Goal: Task Accomplishment & Management: Manage account settings

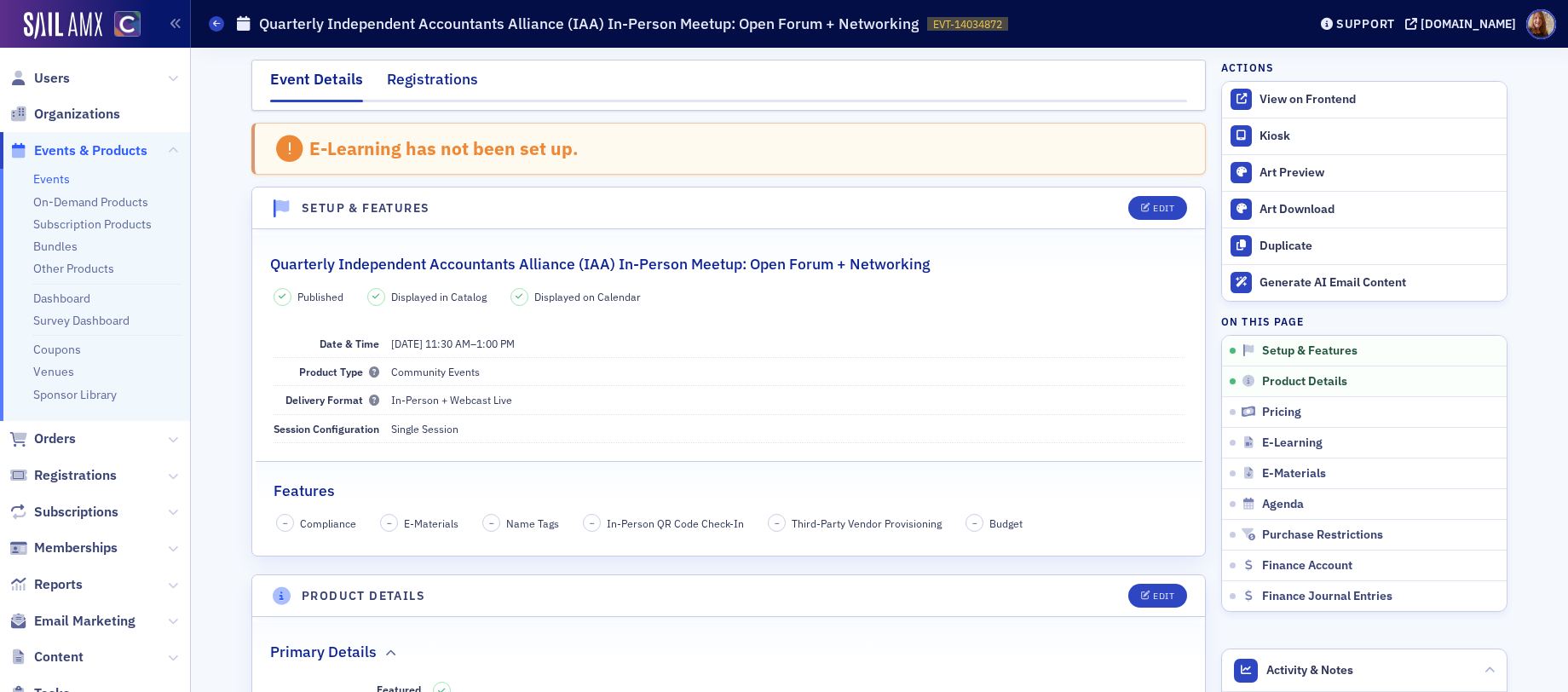
click at [412, 81] on div "Registrations" at bounding box center [432, 84] width 92 height 31
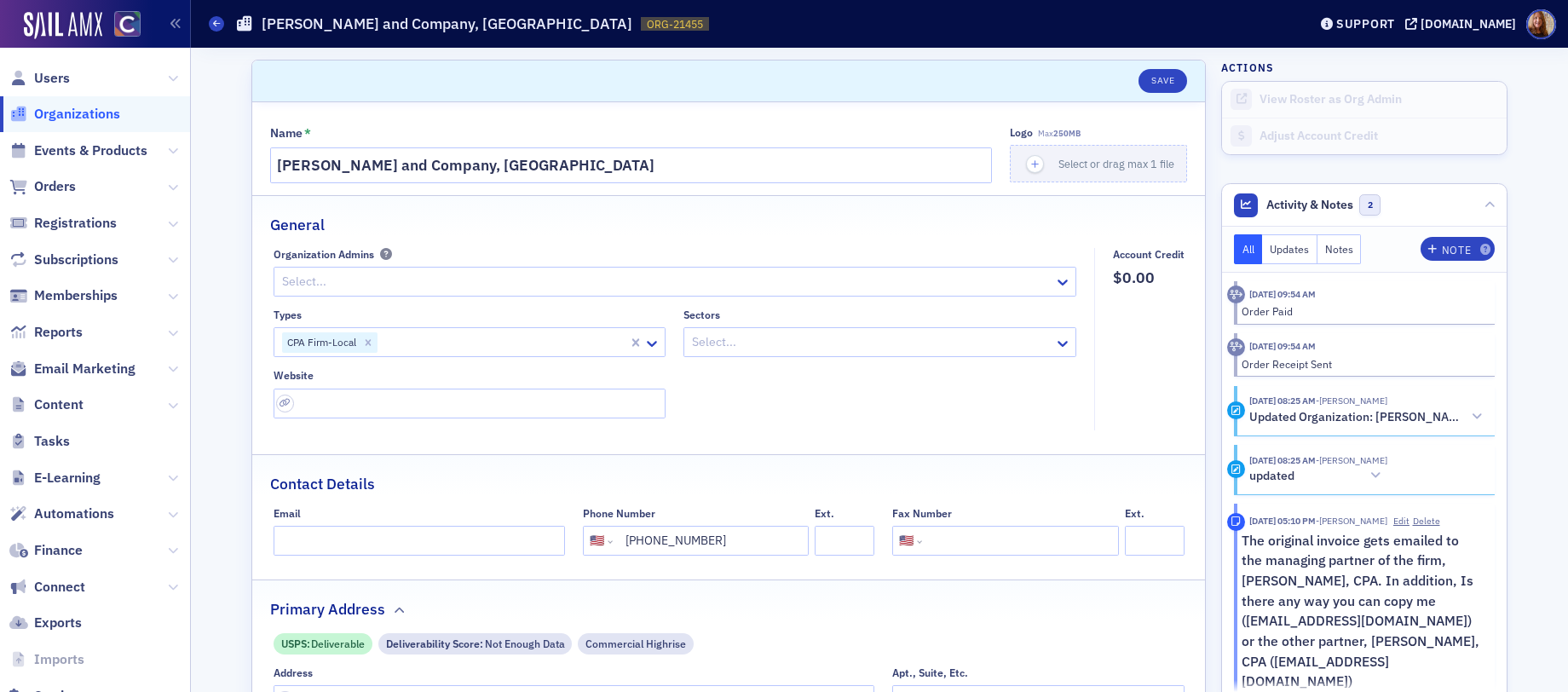
select select "US"
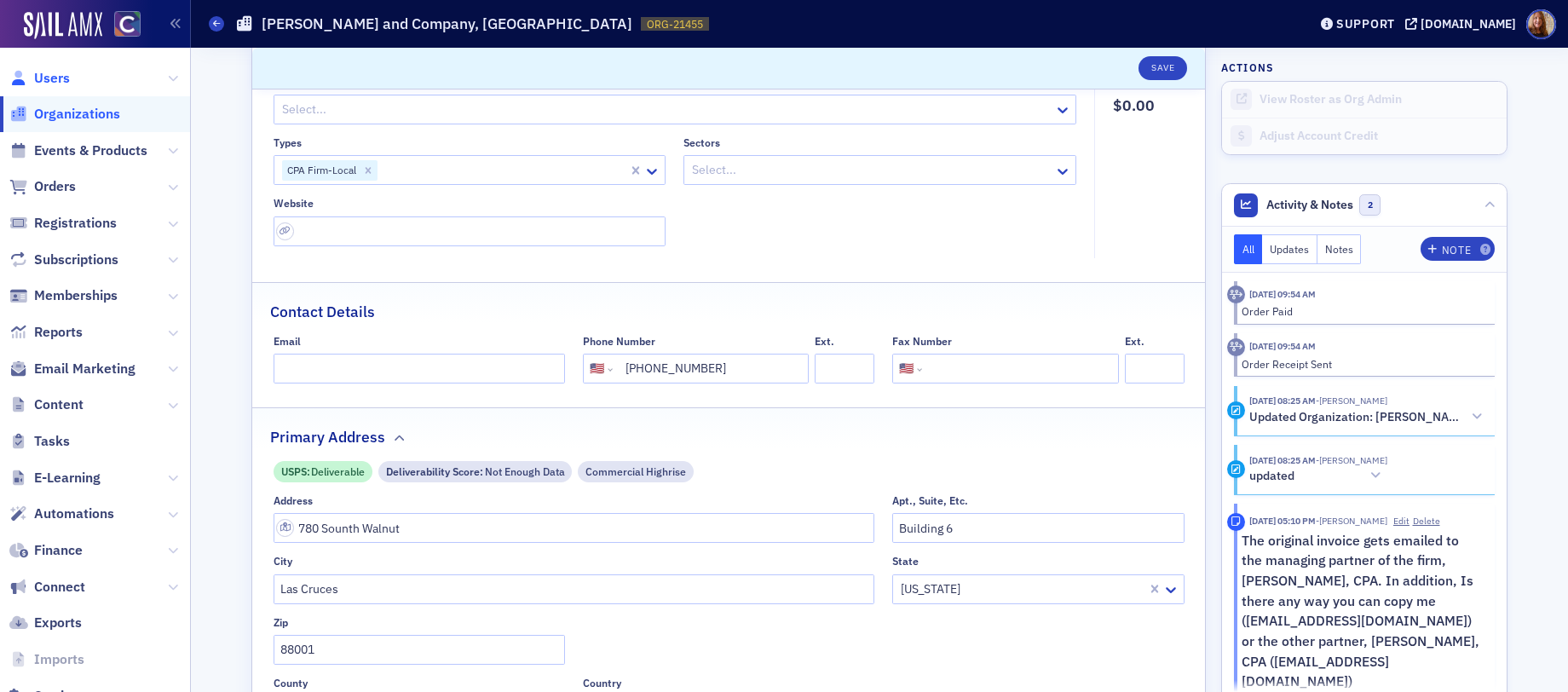
click at [63, 73] on span "Users" at bounding box center [52, 78] width 36 height 19
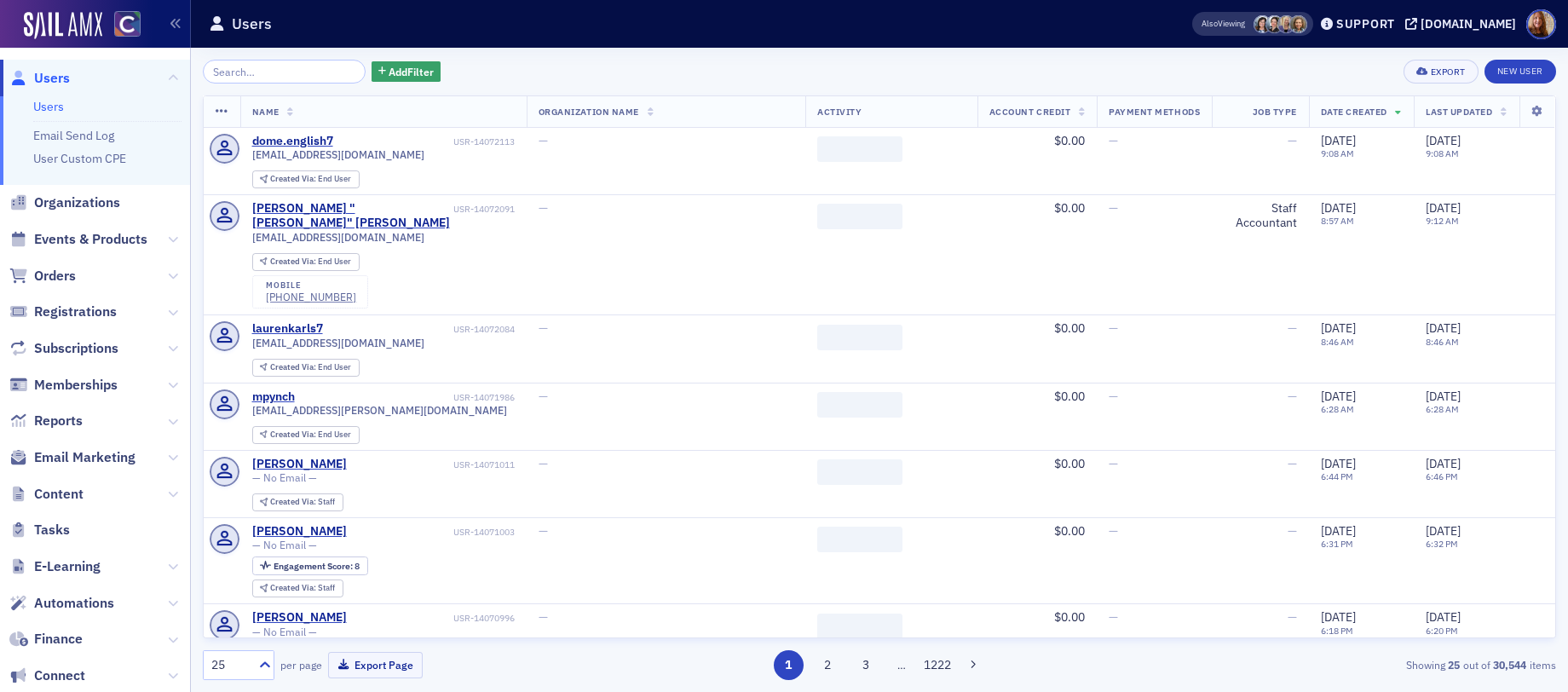
click at [296, 76] on input "search" at bounding box center [284, 71] width 163 height 24
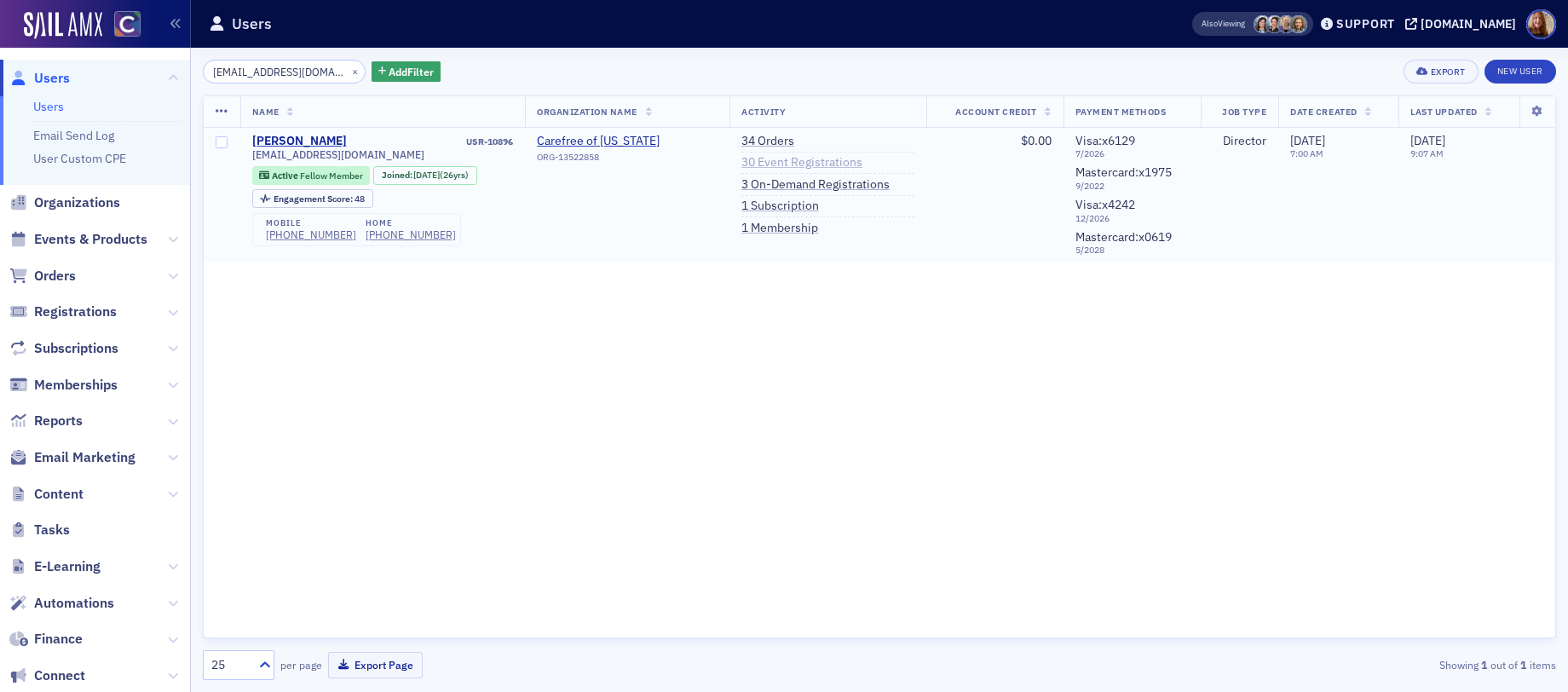
type input "tlwinger@gmail.com"
click at [826, 162] on link "30 Event Registrations" at bounding box center [802, 162] width 121 height 15
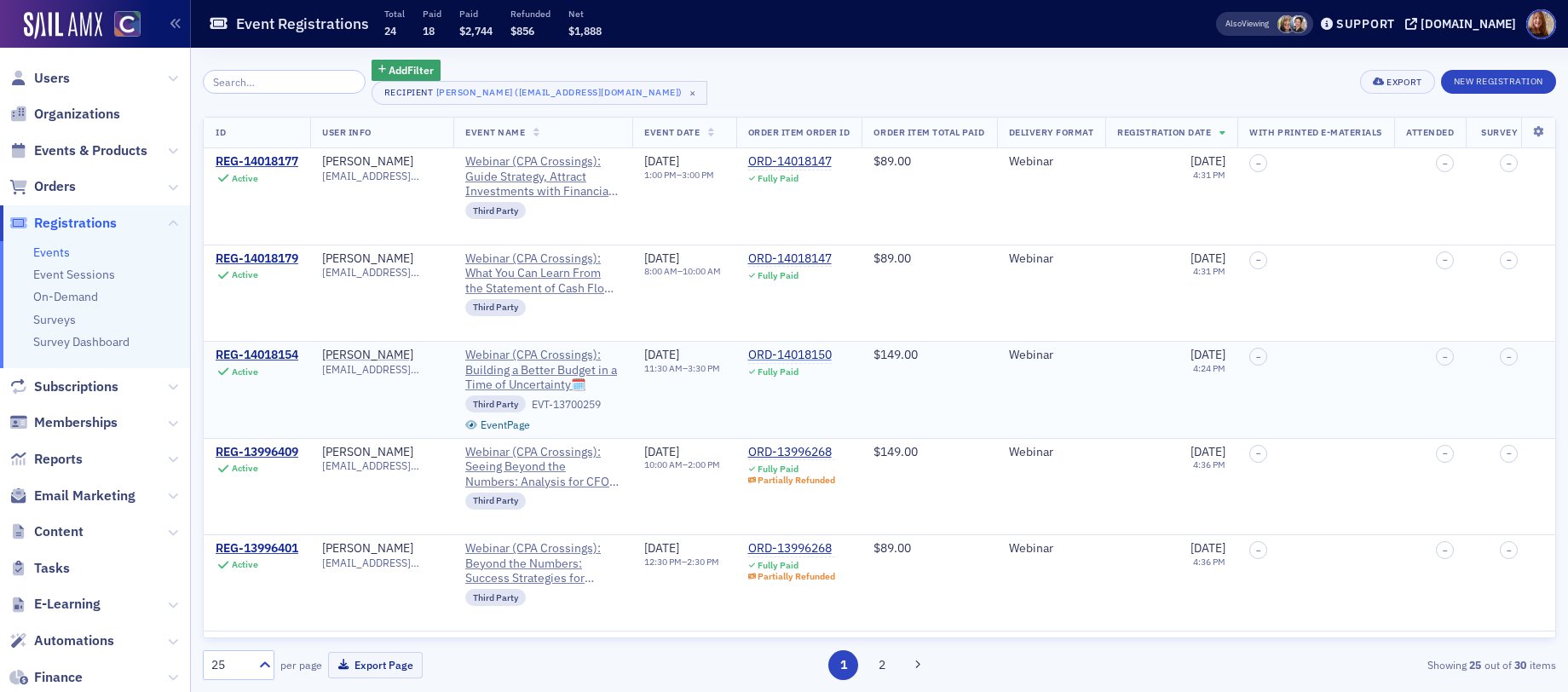
click at [831, 356] on div "ORD-14018150" at bounding box center [790, 355] width 84 height 15
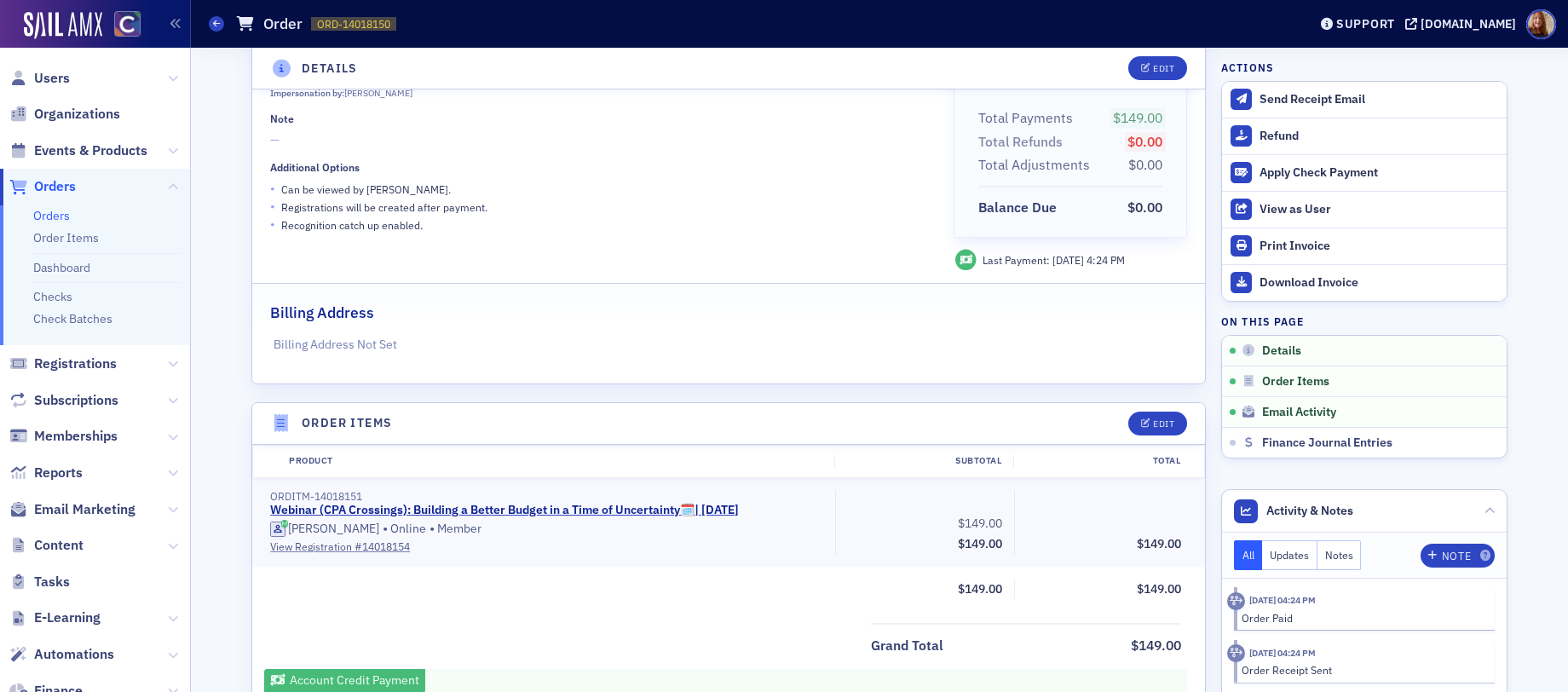
scroll to position [189, 0]
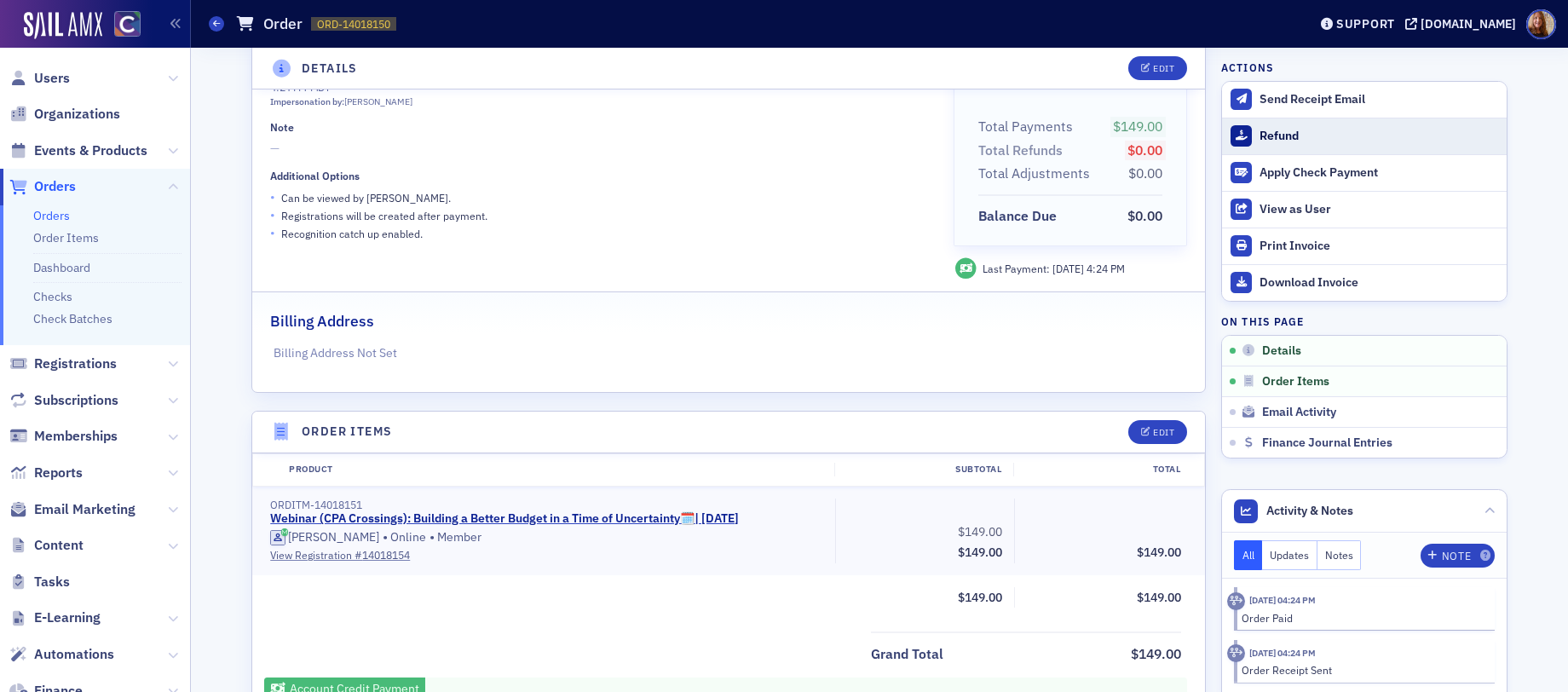
click at [1282, 133] on div "Refund" at bounding box center [1379, 136] width 238 height 15
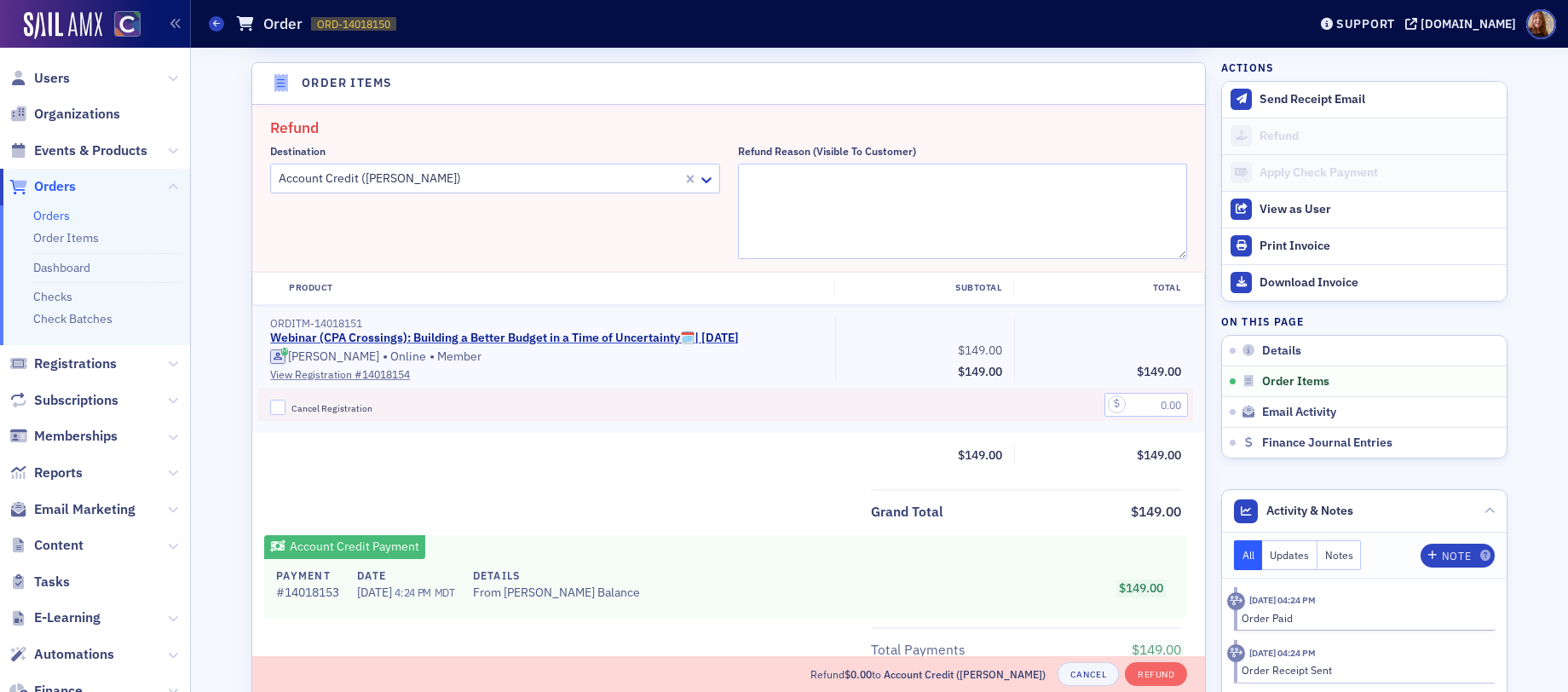
scroll to position [543, 0]
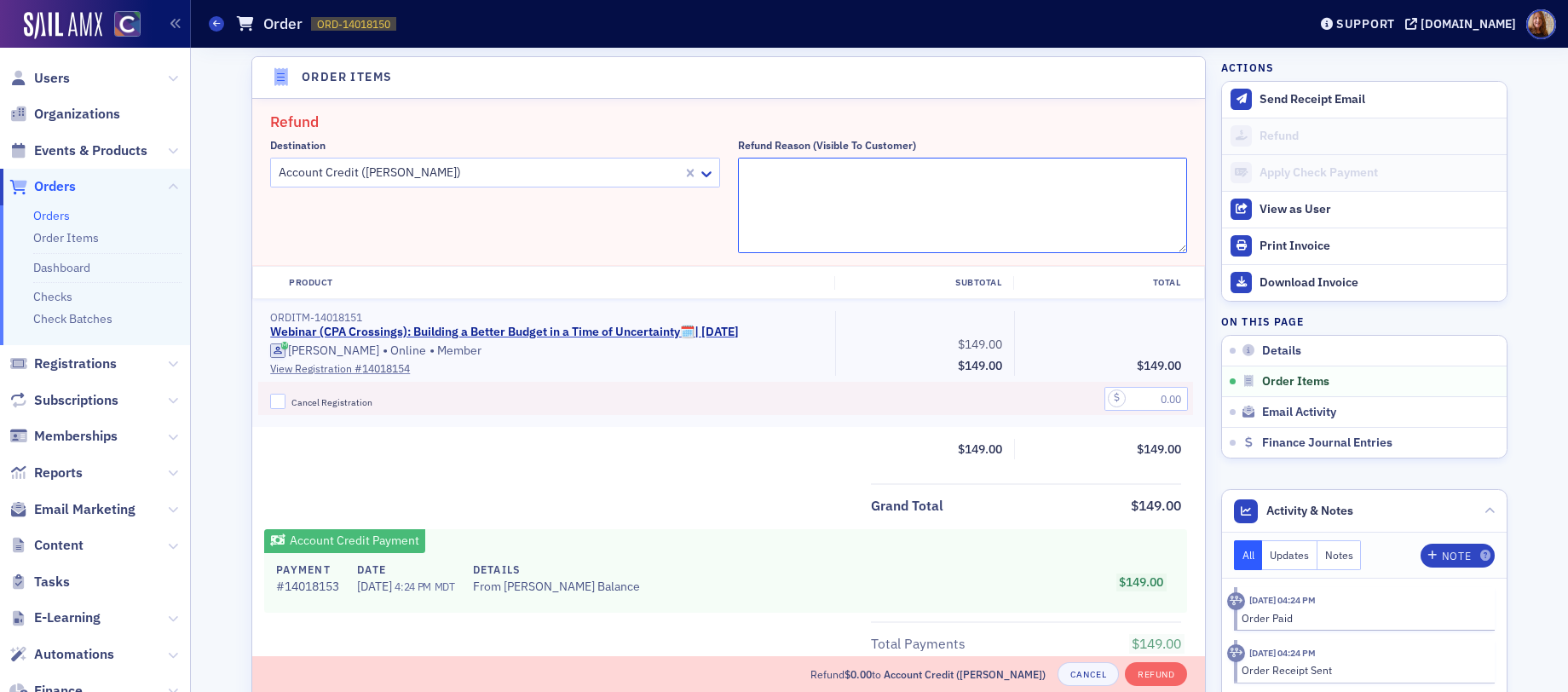
click at [778, 181] on textarea "Refund Reason (Visible to Customer)" at bounding box center [963, 205] width 450 height 95
type textarea "Moving to Dec 10"
click at [324, 402] on span "Cancel Registration" at bounding box center [332, 402] width 81 height 12
click at [285, 402] on input "Cancel Registration" at bounding box center [277, 401] width 15 height 15
checkbox input "true"
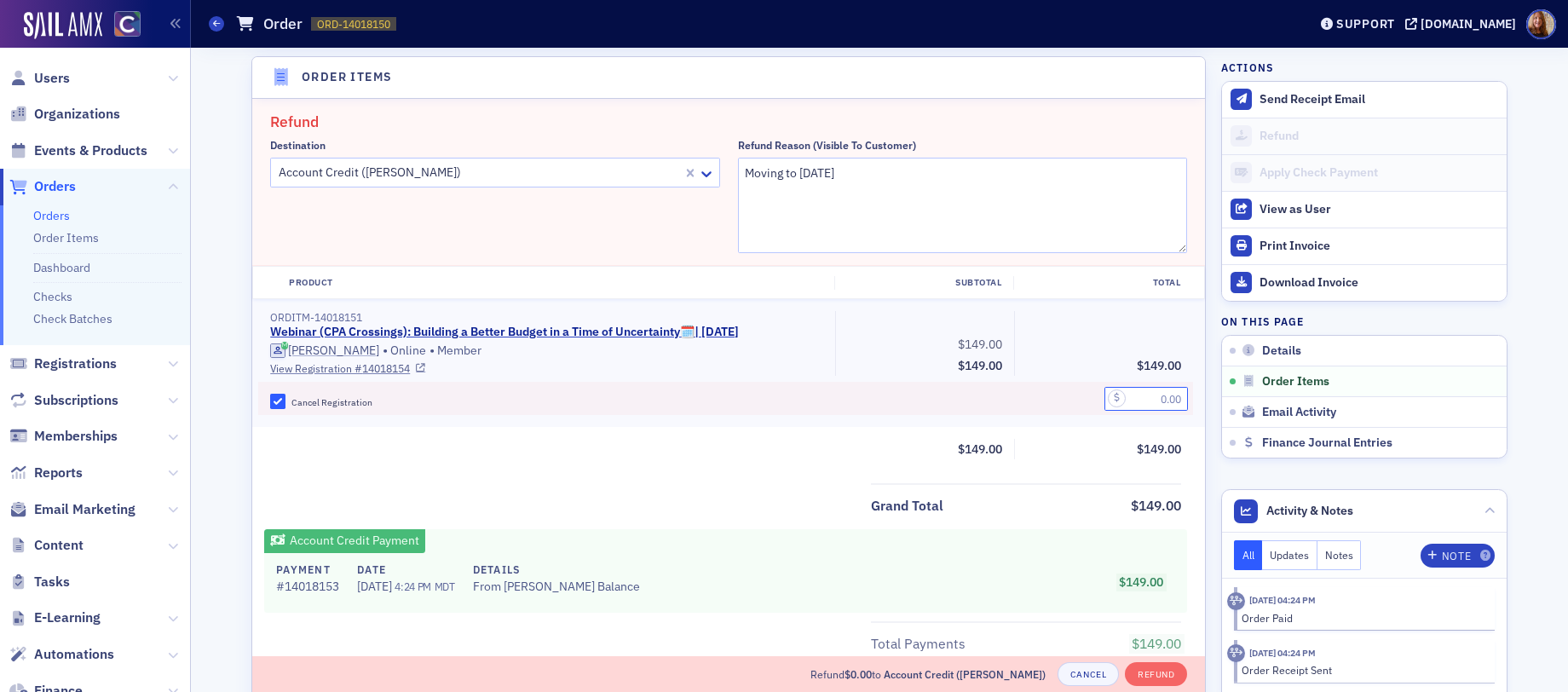
drag, startPoint x: 1155, startPoint y: 395, endPoint x: 1180, endPoint y: 392, distance: 25.2
click at [1155, 395] on input "text" at bounding box center [1146, 398] width 84 height 24
type input "149.00"
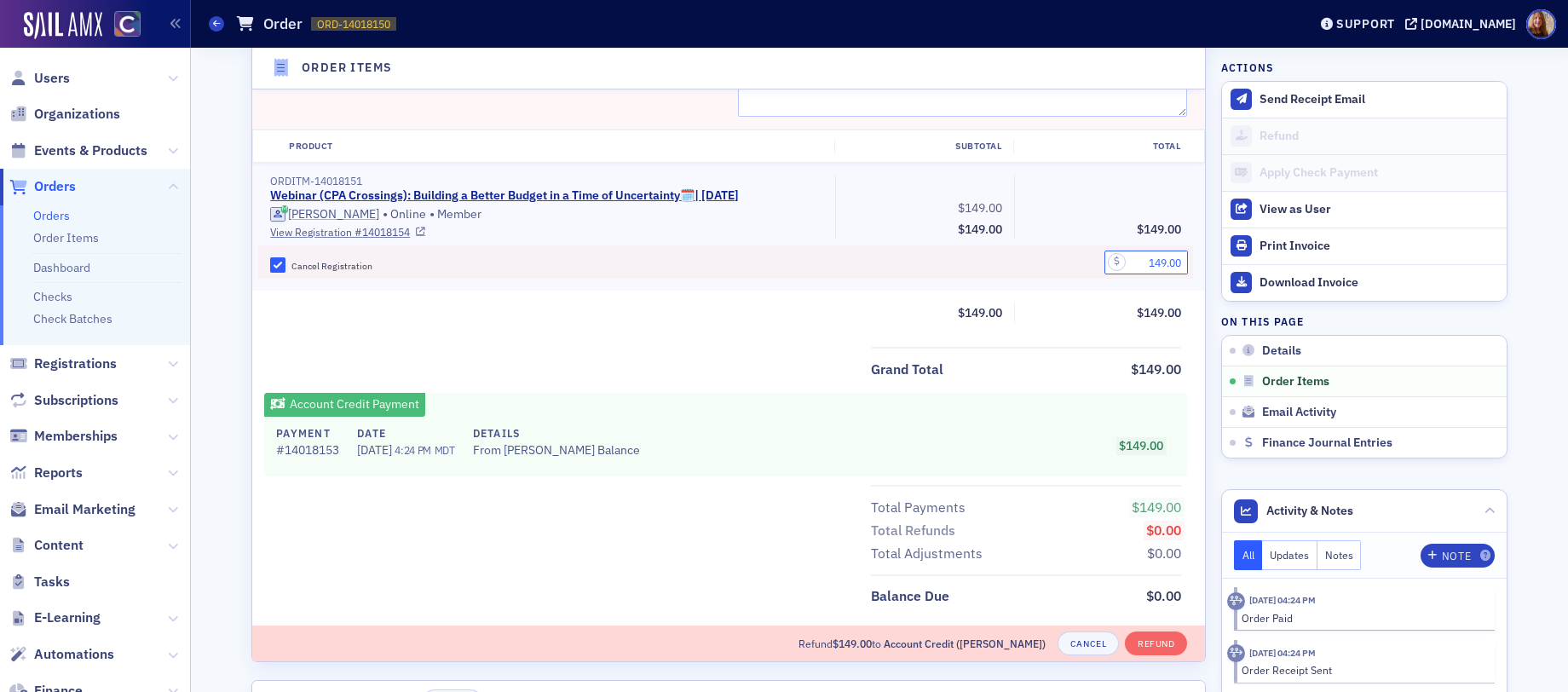
scroll to position [702, 0]
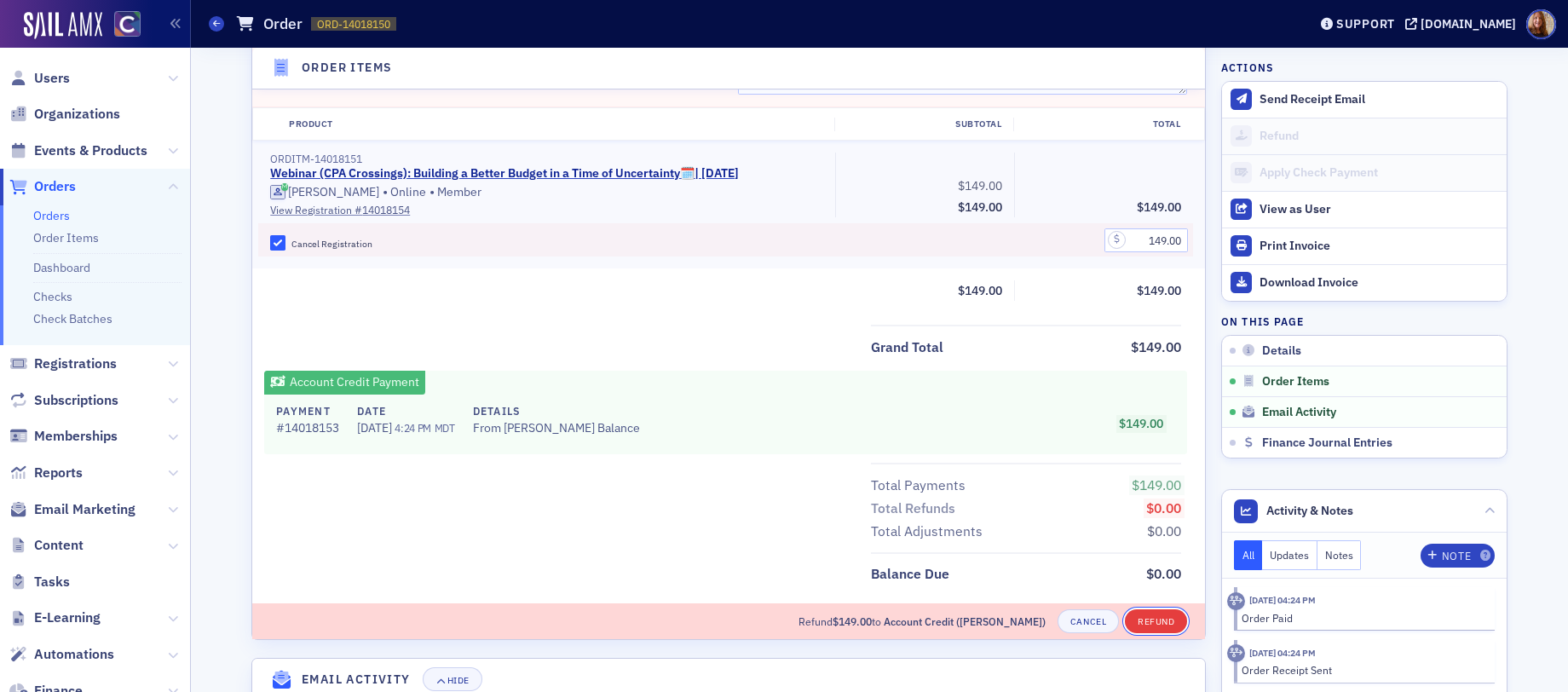
click at [1166, 616] on button "Refund" at bounding box center [1156, 621] width 62 height 24
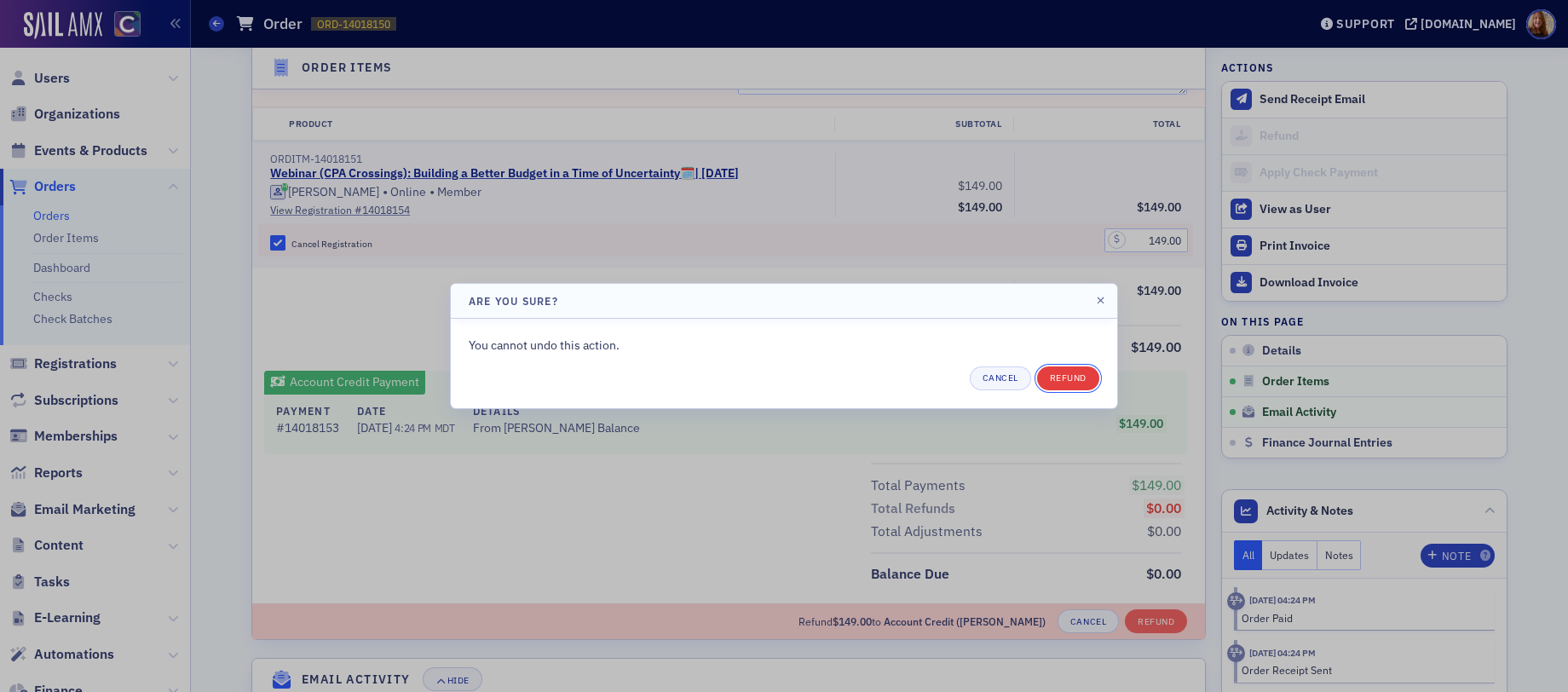
click at [1081, 382] on button "Refund" at bounding box center [1068, 378] width 62 height 24
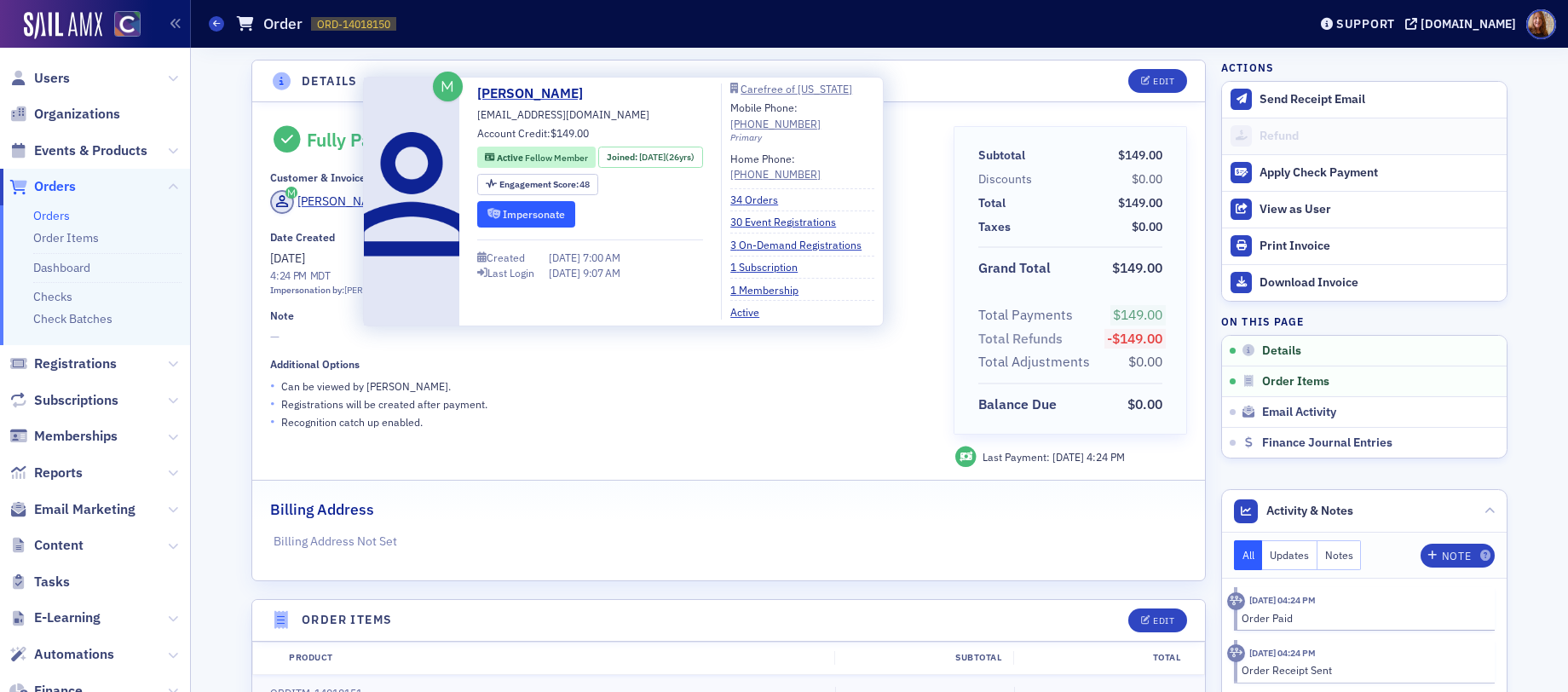
click at [544, 217] on button "Impersonate" at bounding box center [526, 214] width 98 height 27
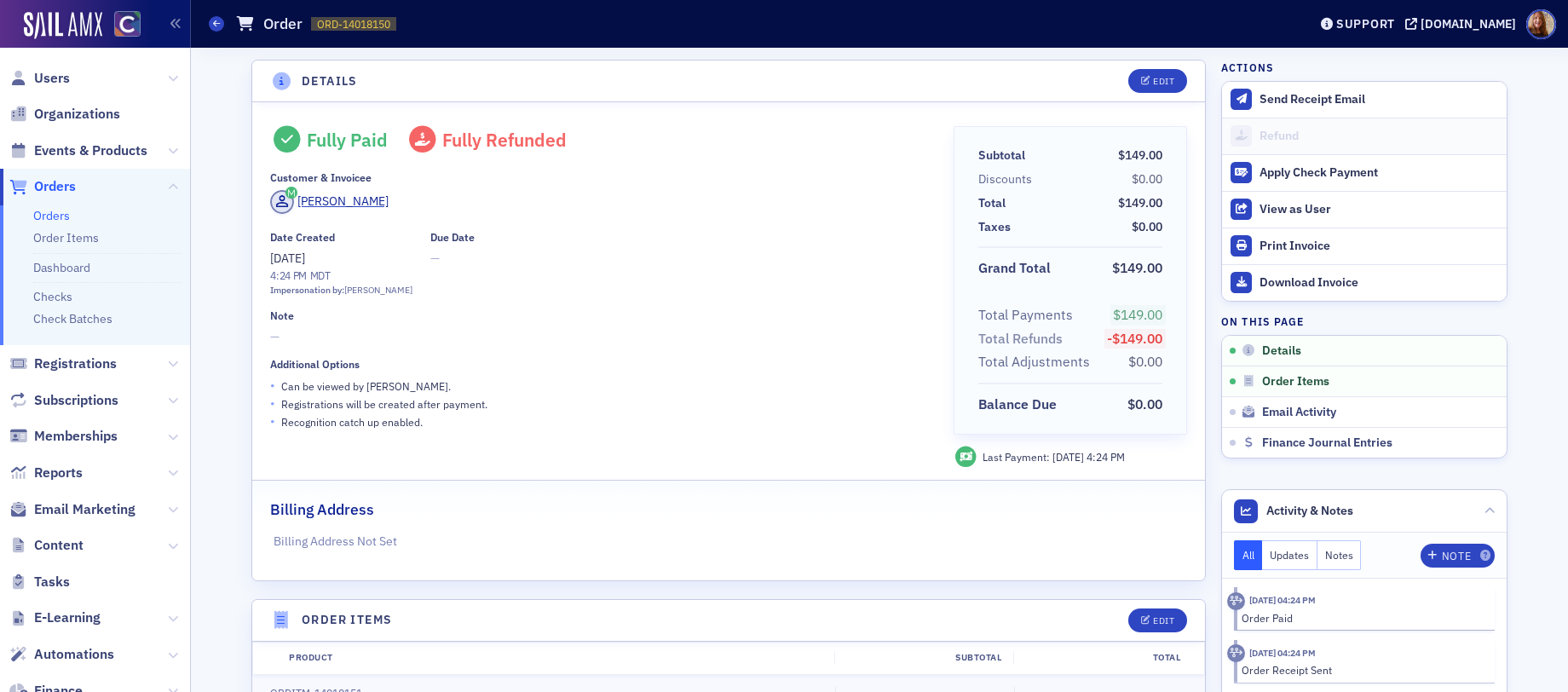
click at [980, 78] on header "Details Edit" at bounding box center [729, 81] width 953 height 42
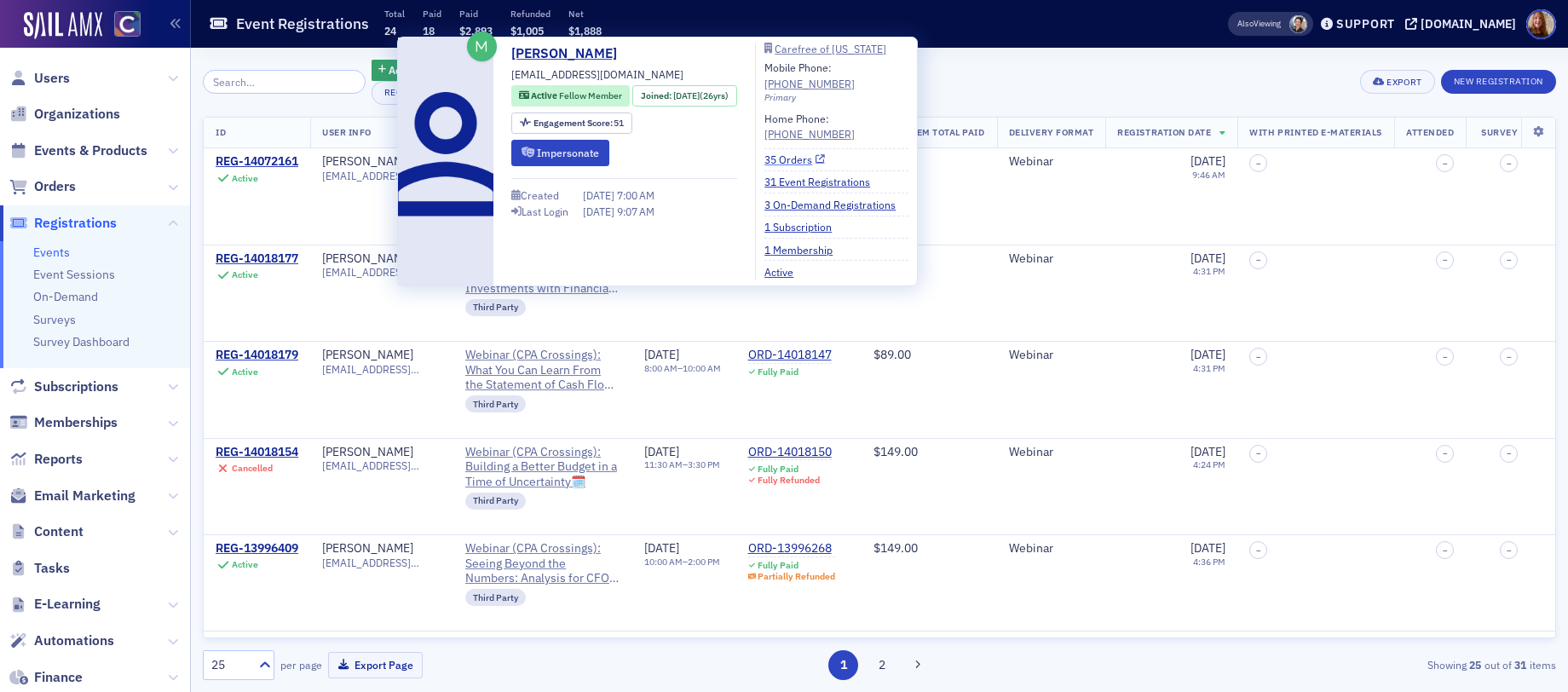
click at [820, 162] on link "35 Orders" at bounding box center [795, 159] width 60 height 15
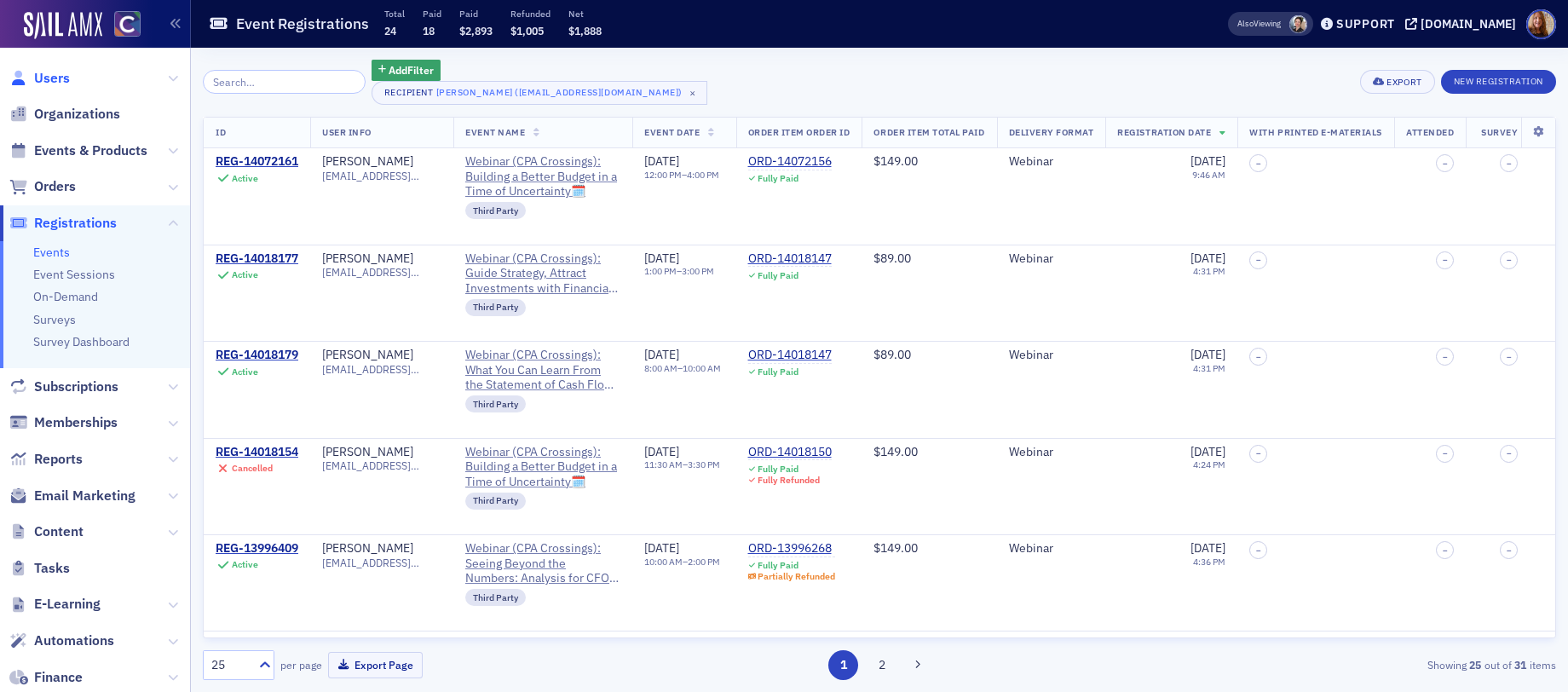
click at [42, 81] on span "Users" at bounding box center [52, 78] width 36 height 19
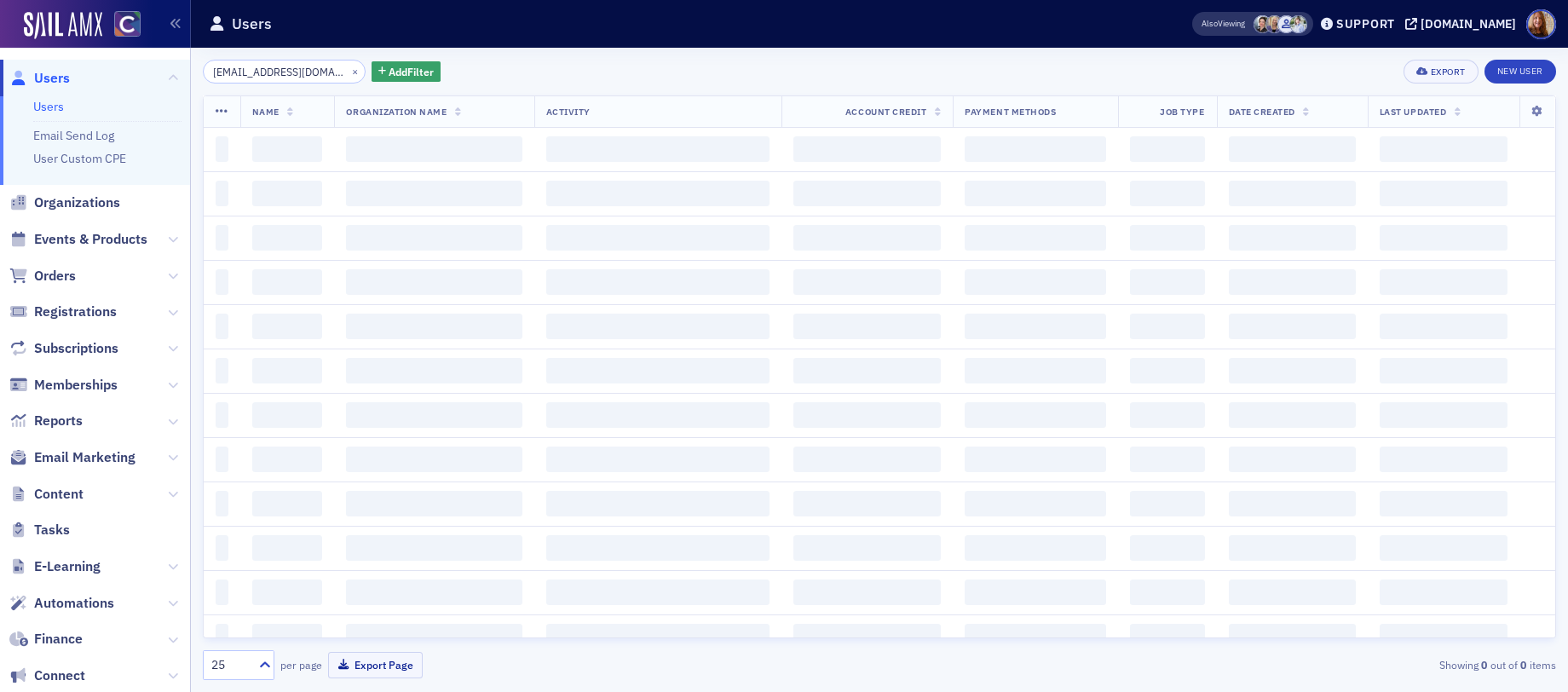
click at [268, 76] on input "tlwinger@gmail.com" at bounding box center [284, 71] width 163 height 24
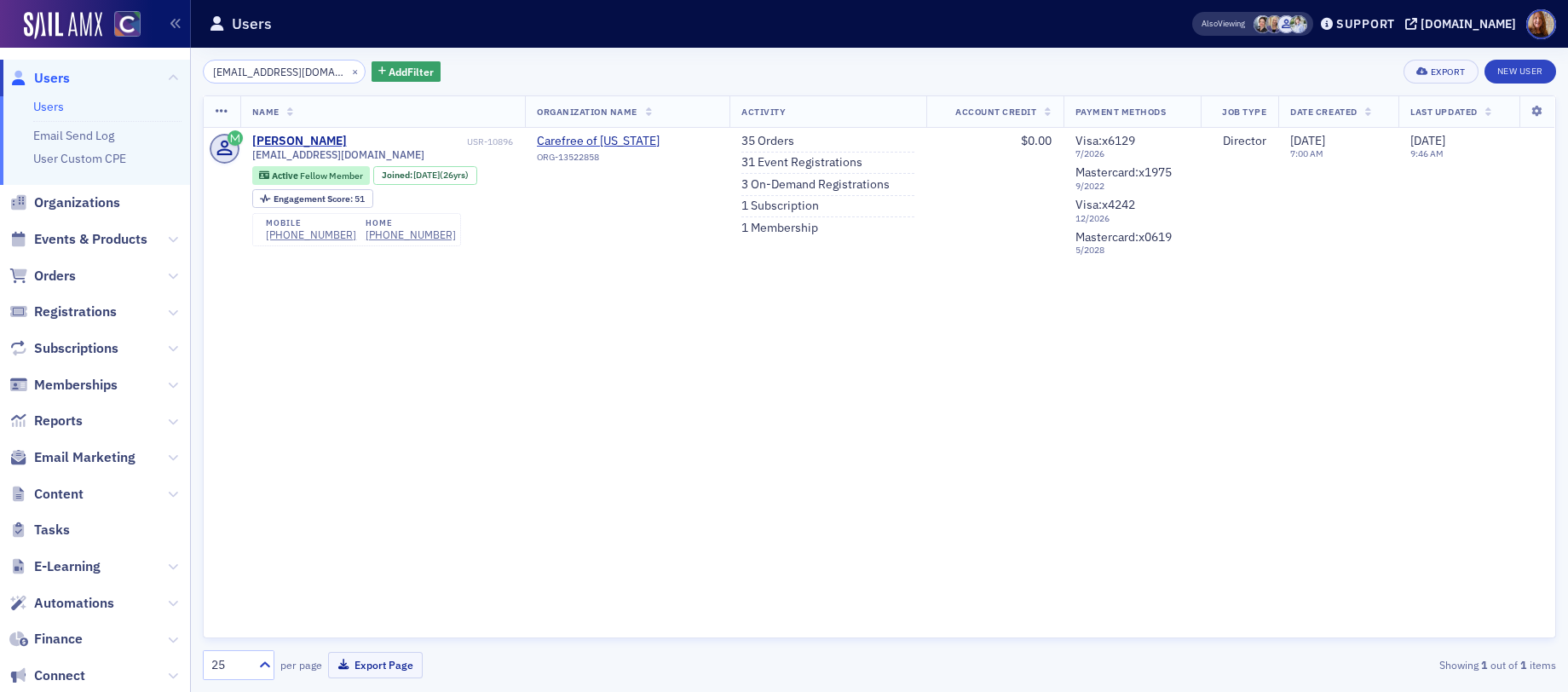
click at [269, 75] on input "tlwinger@gmail.com" at bounding box center [284, 71] width 163 height 24
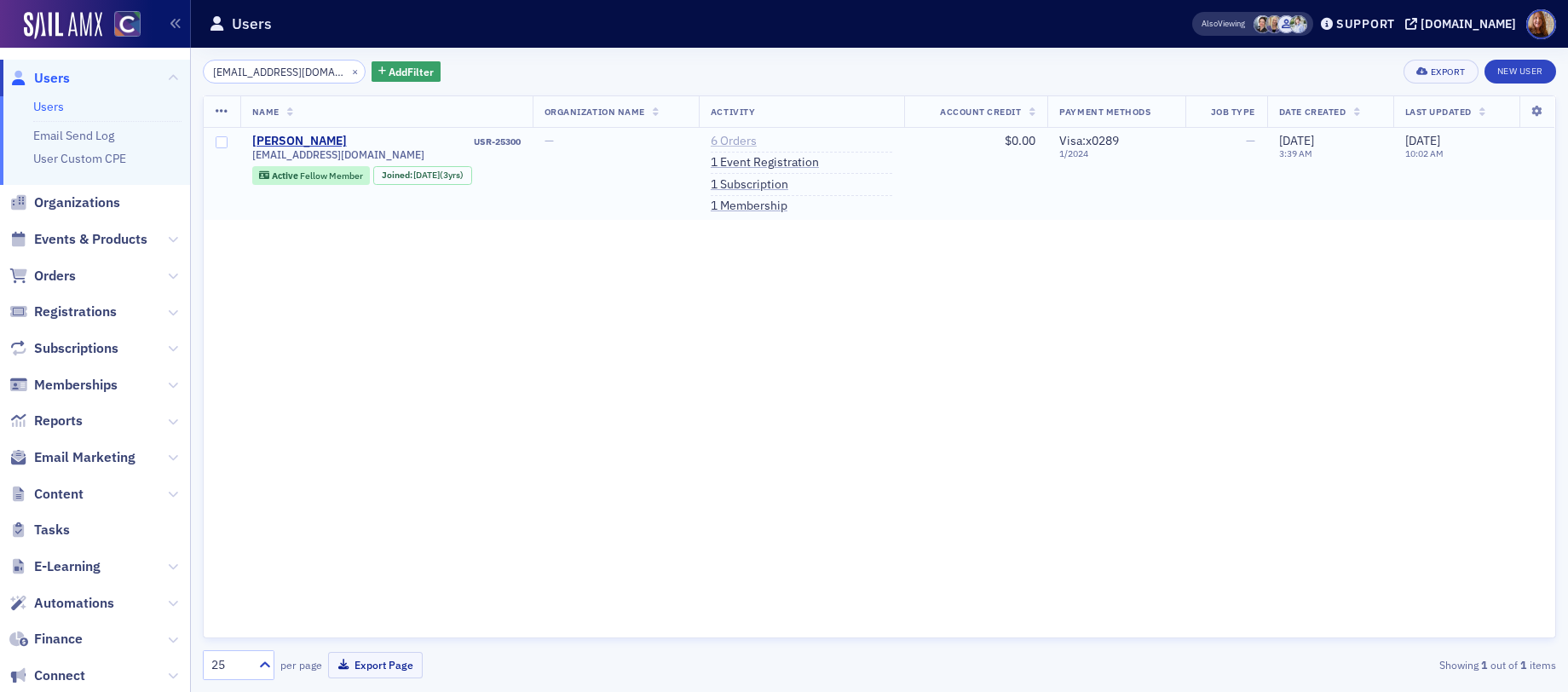
type input "[EMAIL_ADDRESS][DOMAIN_NAME]"
click at [749, 141] on link "6 Orders" at bounding box center [733, 141] width 46 height 15
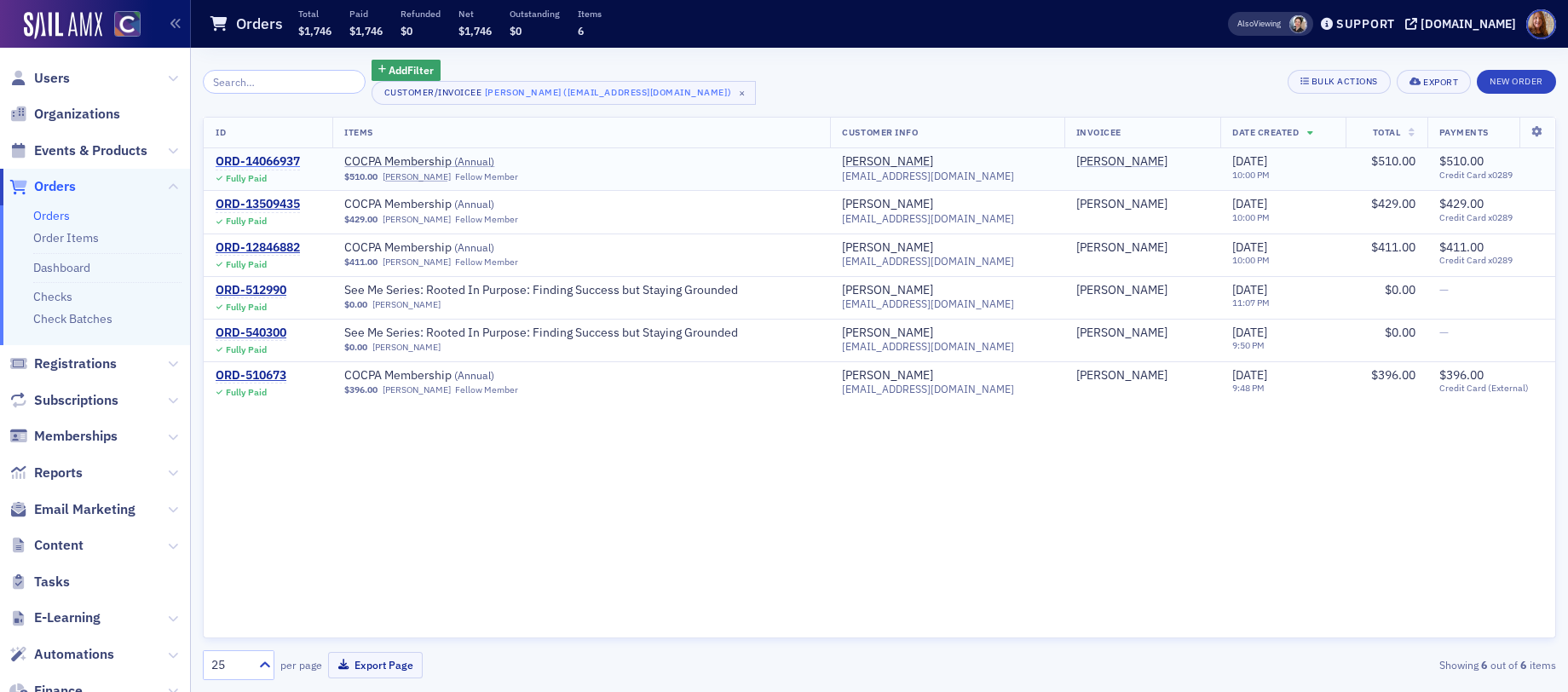
drag, startPoint x: 268, startPoint y: 155, endPoint x: 282, endPoint y: 155, distance: 14.0
click at [268, 155] on div "ORD-14066937" at bounding box center [257, 161] width 84 height 15
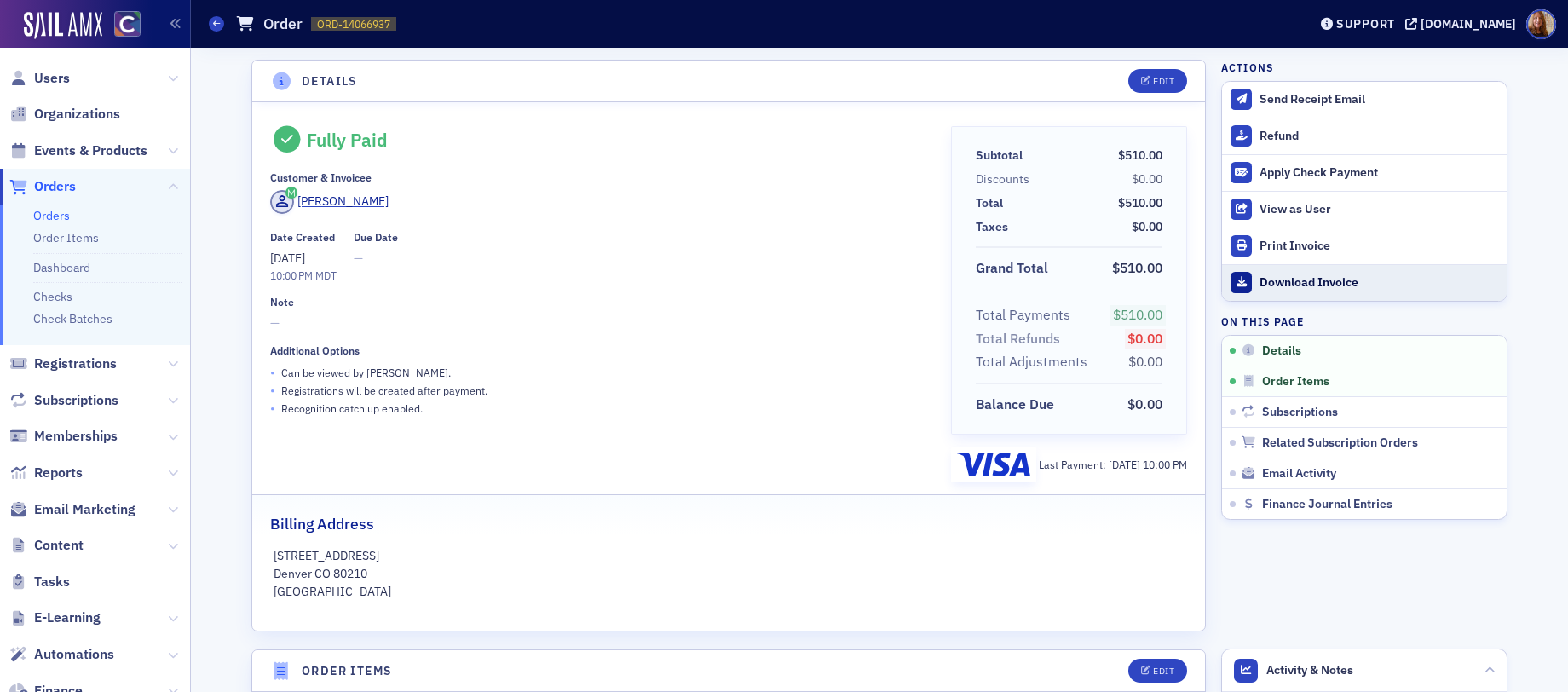
click at [1303, 282] on div "Download Invoice" at bounding box center [1379, 283] width 238 height 15
click at [58, 79] on span "Users" at bounding box center [52, 78] width 36 height 19
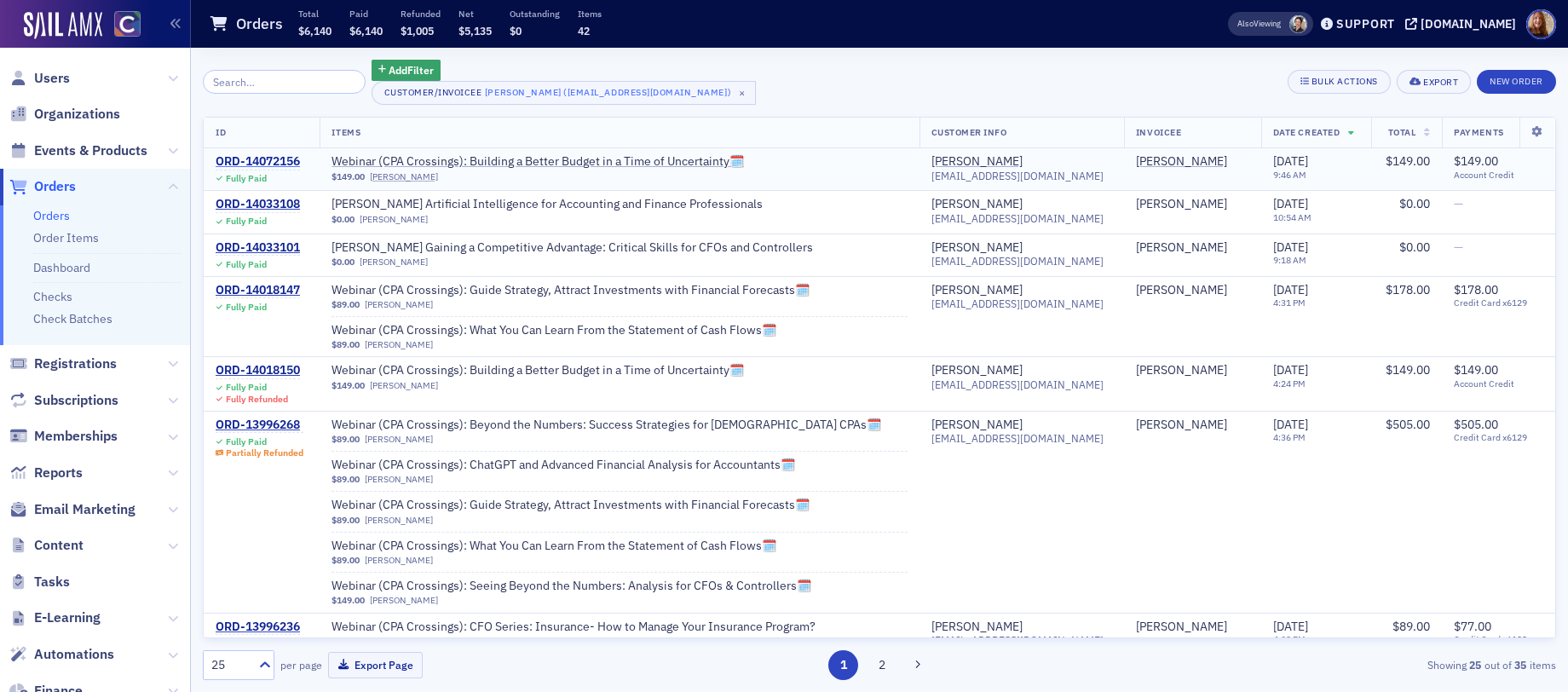
click at [262, 156] on div "ORD-14072156" at bounding box center [257, 161] width 84 height 15
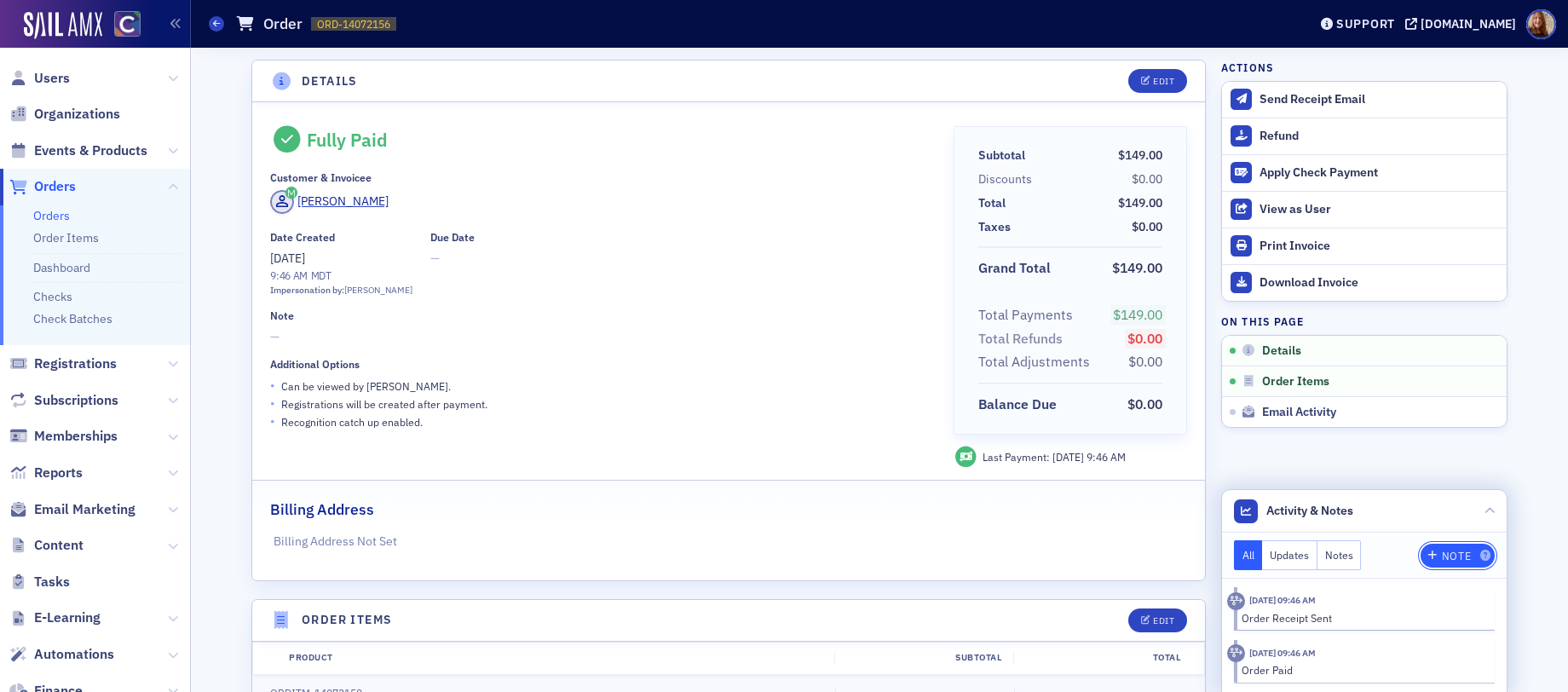
click at [1441, 544] on button "Note" at bounding box center [1457, 556] width 74 height 24
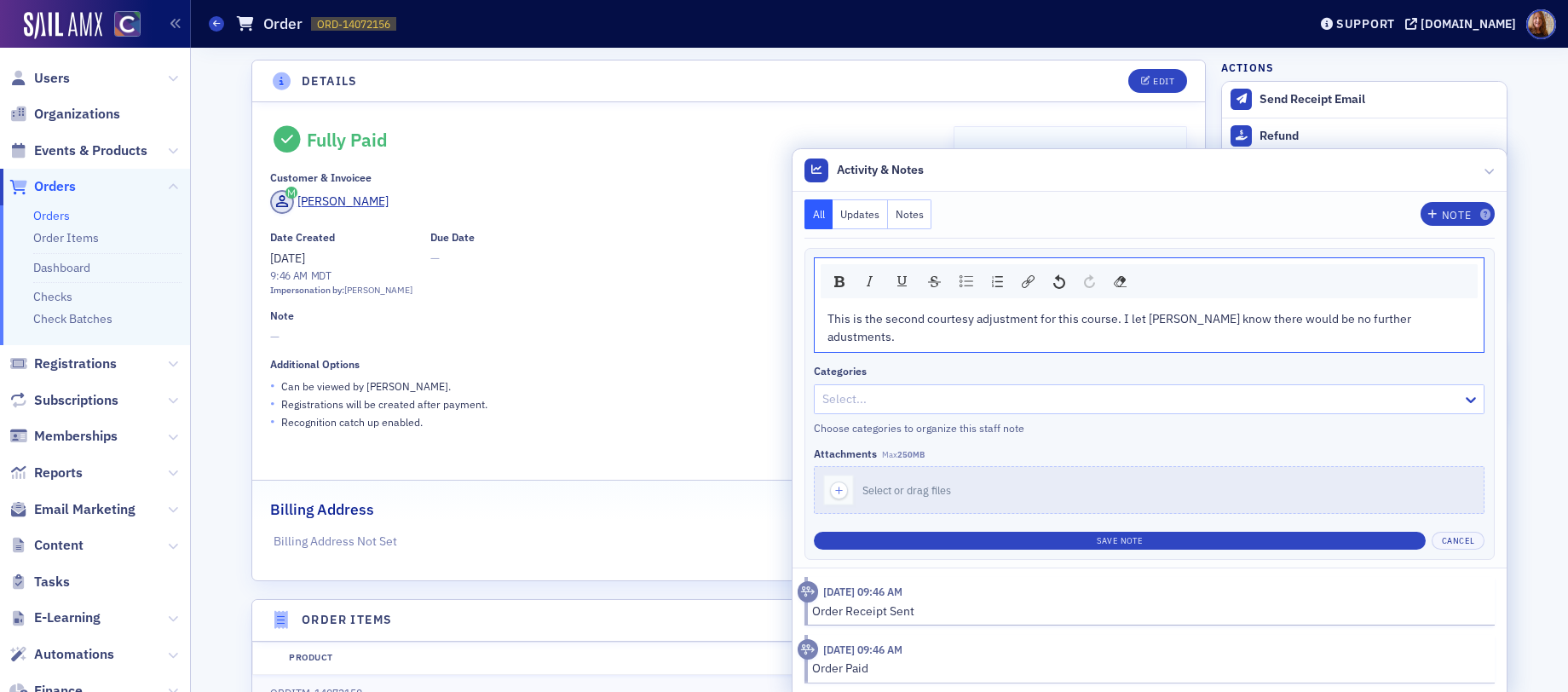
click at [1167, 338] on span "This is the second courtesy adjustment for this course. I let Tonya know there …" at bounding box center [1120, 327] width 586 height 33
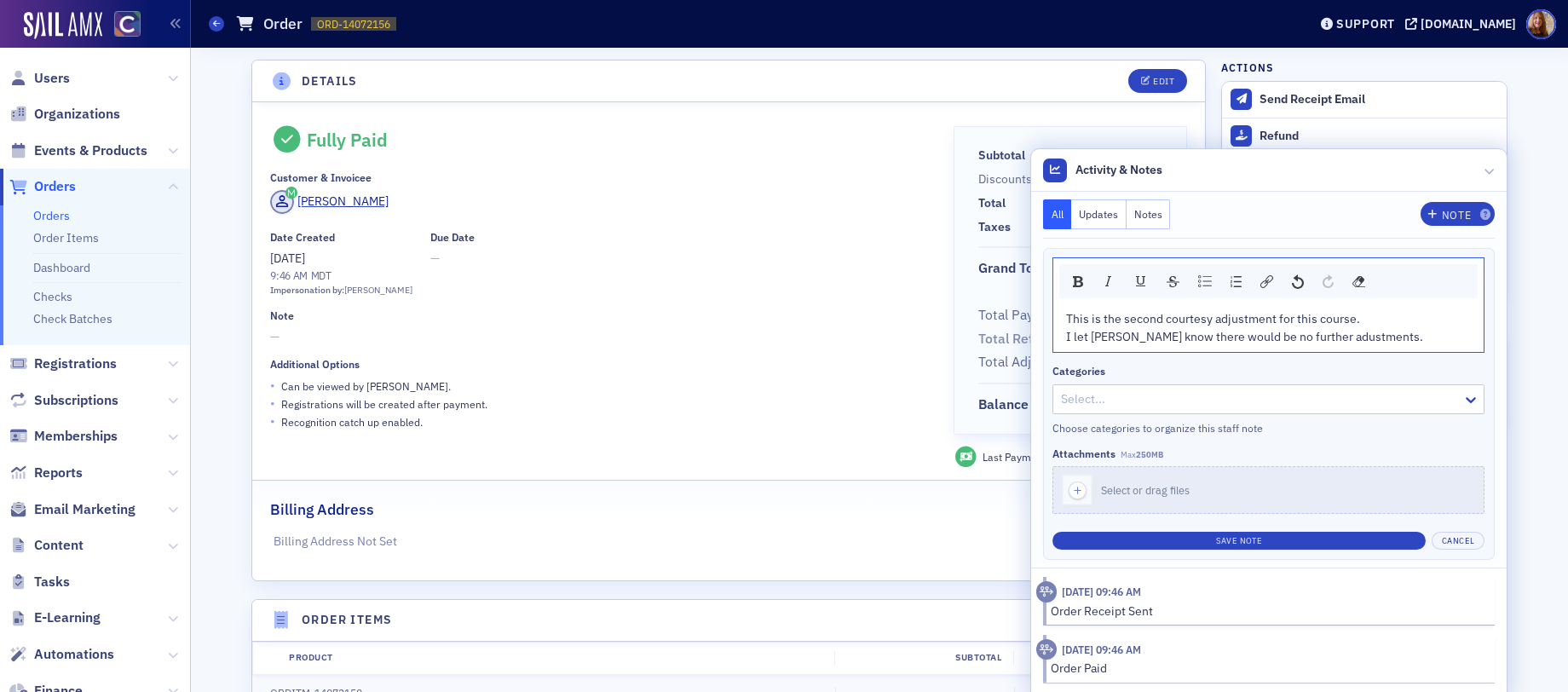
click at [1320, 335] on span "I let Tonya know there would be no further adustments." at bounding box center [1244, 336] width 357 height 15
click at [1236, 320] on span "This is the second courtesy adjustment for this course." at bounding box center [1212, 318] width 294 height 15
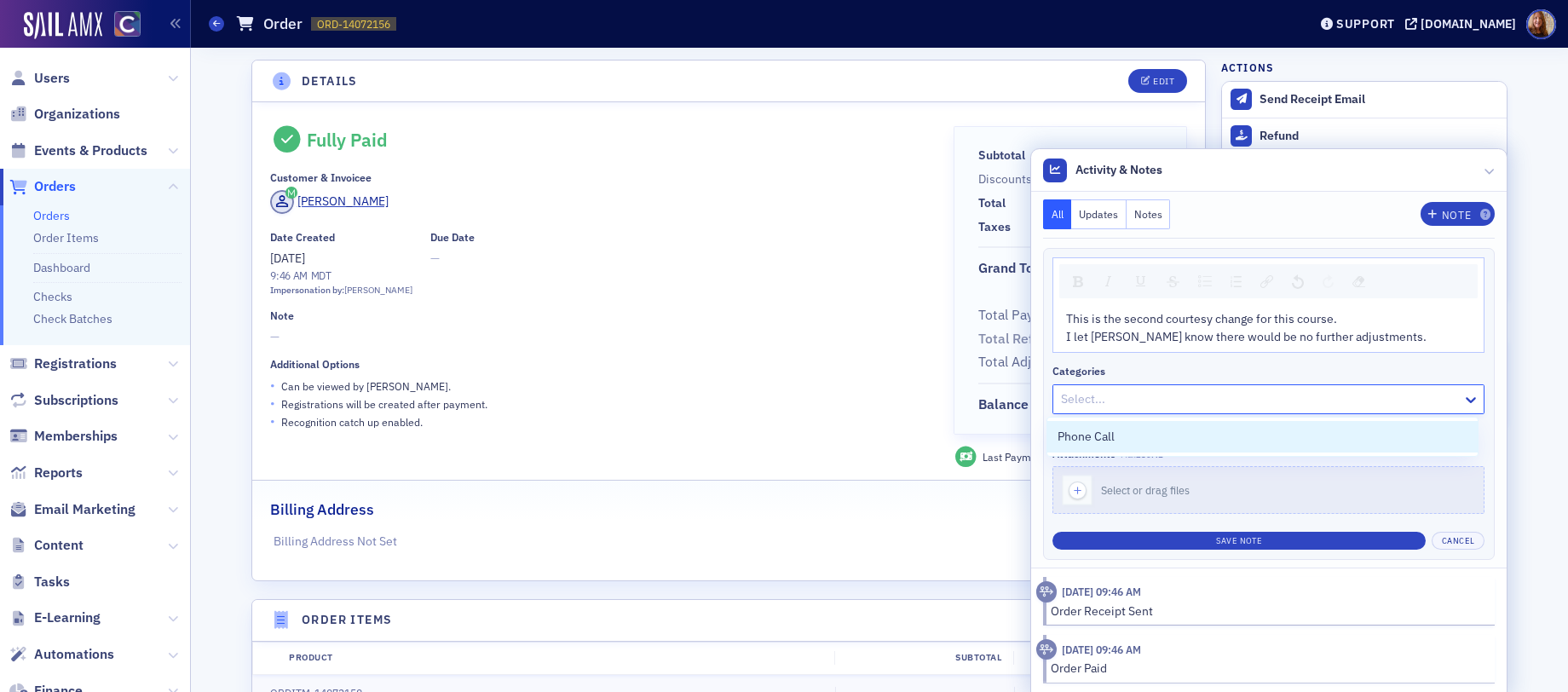
click at [1269, 394] on div at bounding box center [1259, 399] width 401 height 21
click at [1394, 332] on div "I let Tonya know there would be no further adjustments." at bounding box center [1268, 337] width 405 height 18
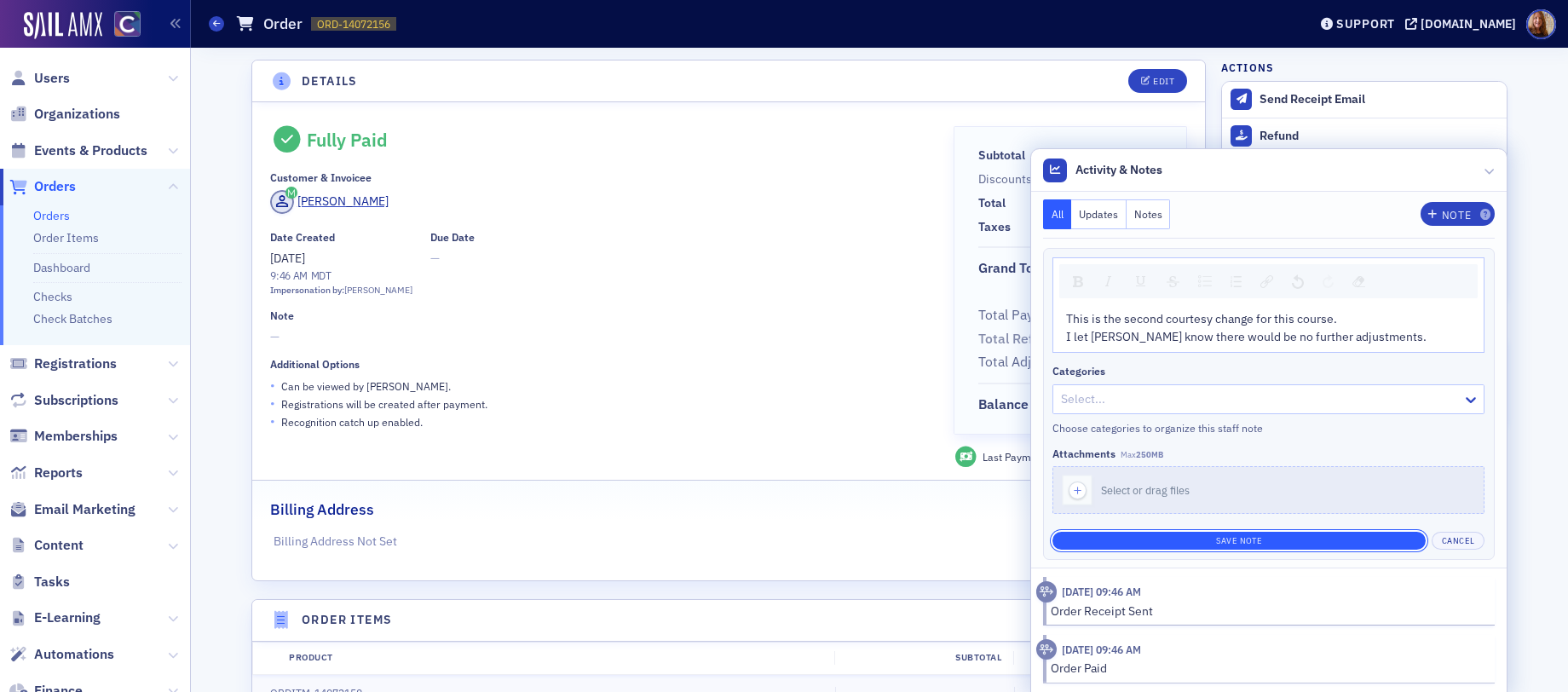
click at [1241, 546] on button "Save Note" at bounding box center [1239, 541] width 373 height 18
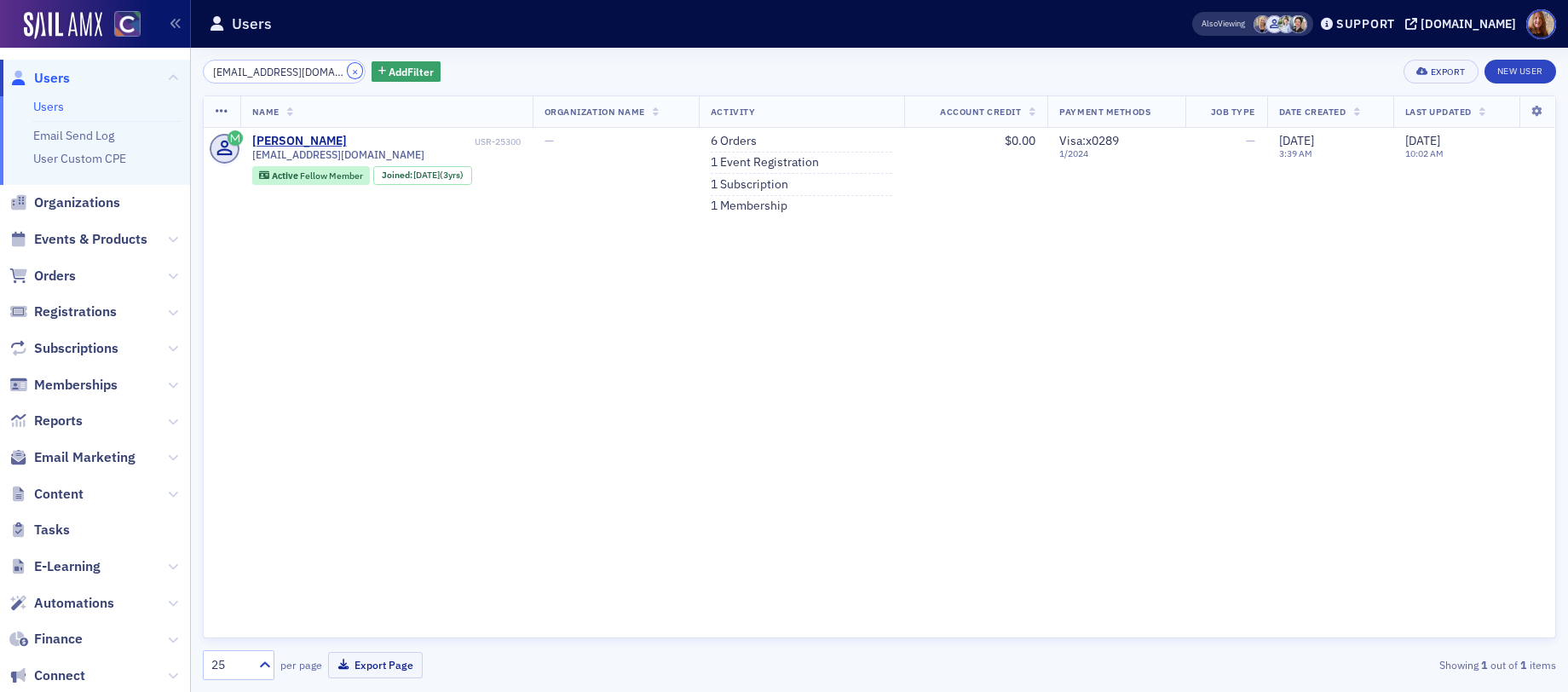
click at [348, 76] on button "×" at bounding box center [355, 70] width 15 height 15
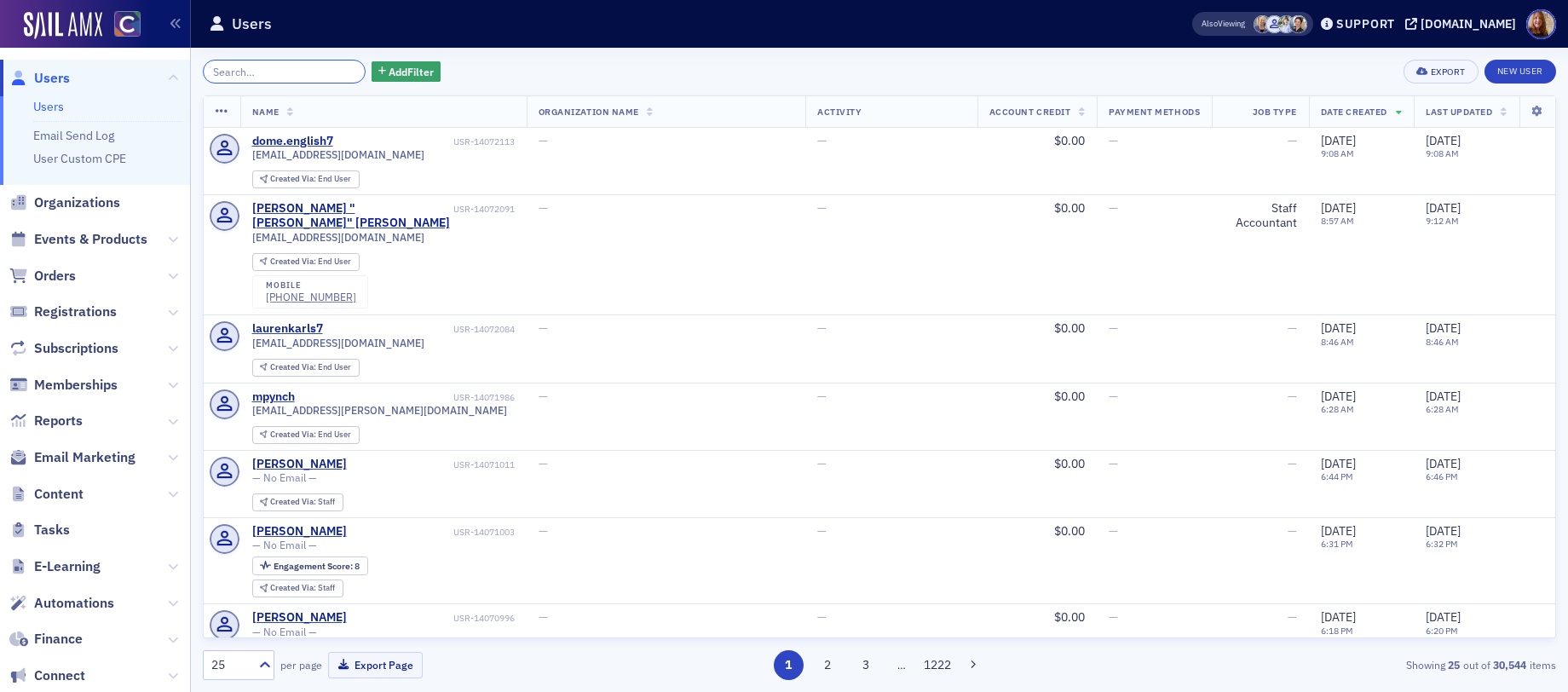
click at [253, 72] on input "search" at bounding box center [284, 71] width 163 height 24
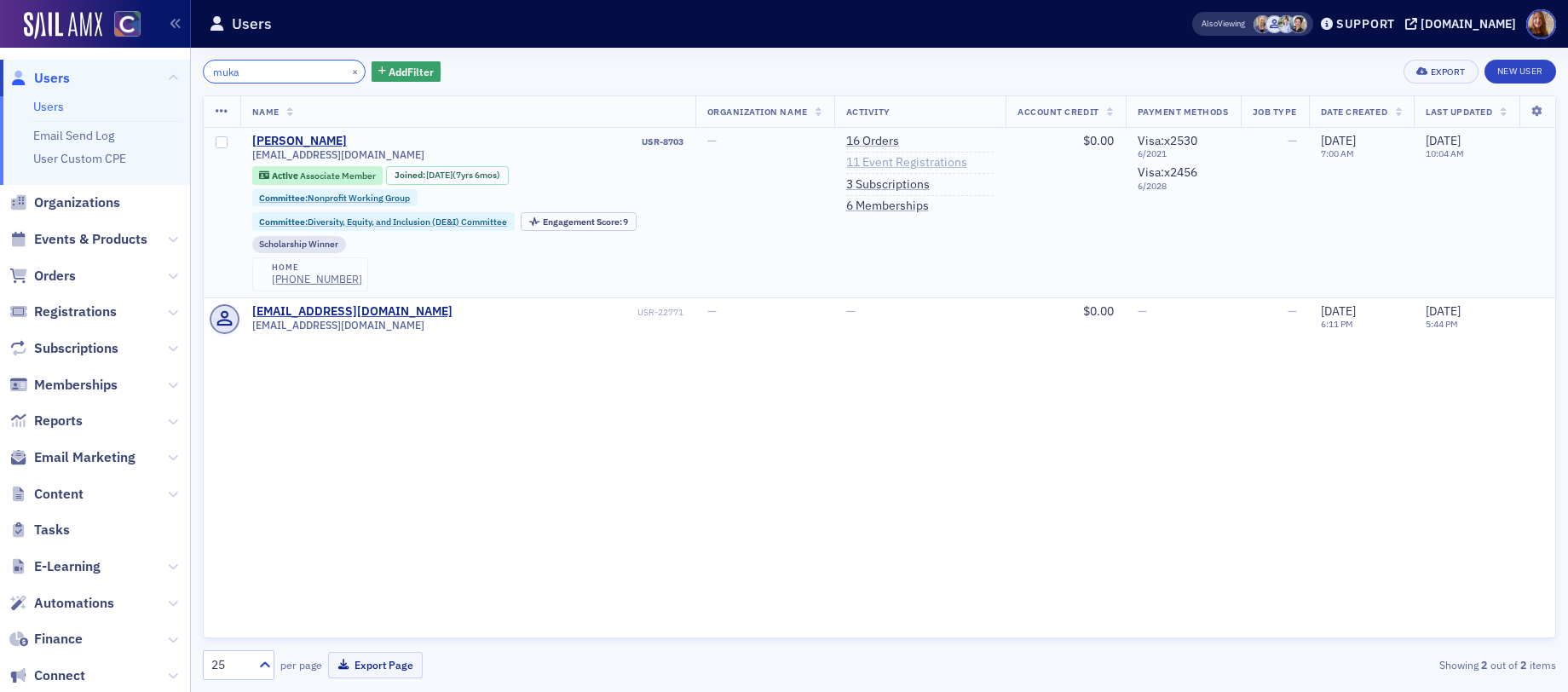
type input "muka"
click at [929, 162] on link "11 Event Registrations" at bounding box center [907, 162] width 121 height 15
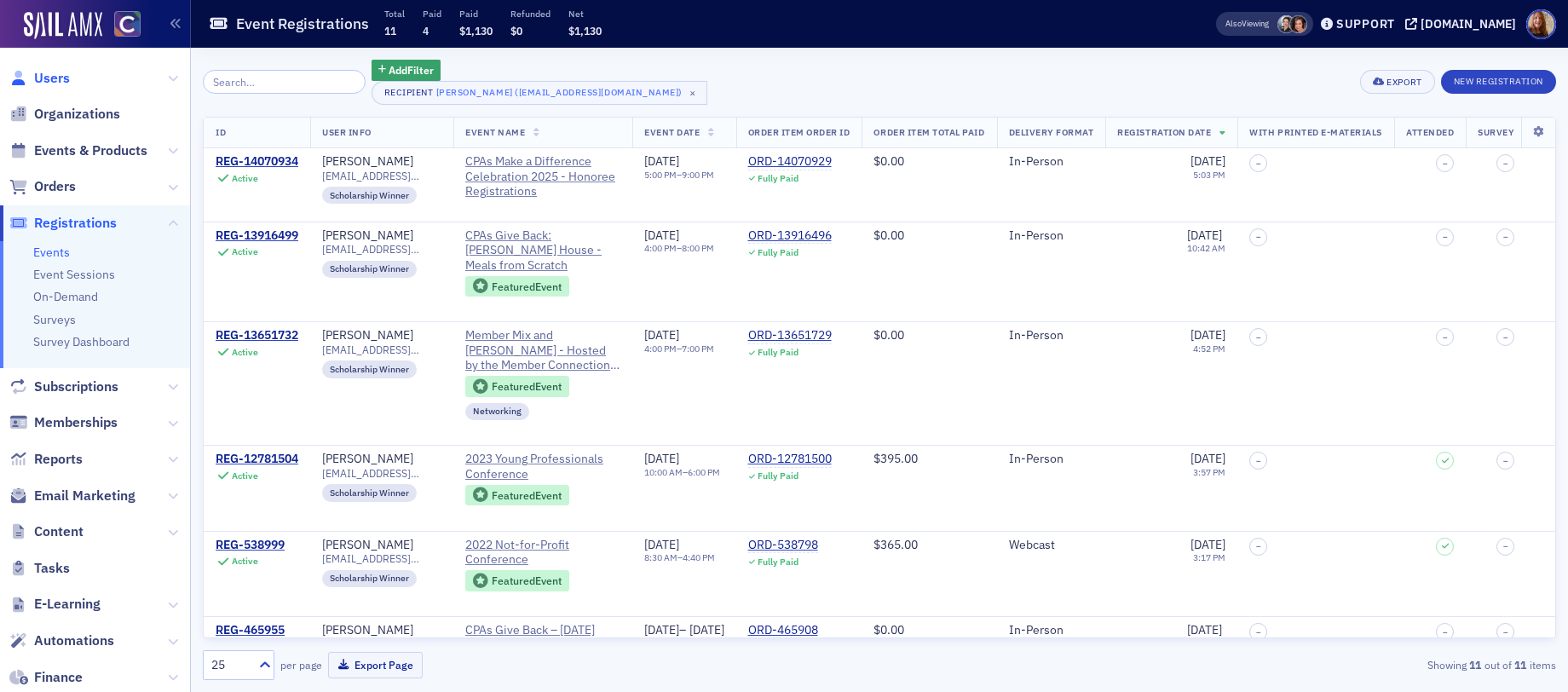
click at [57, 78] on span "Users" at bounding box center [52, 78] width 36 height 19
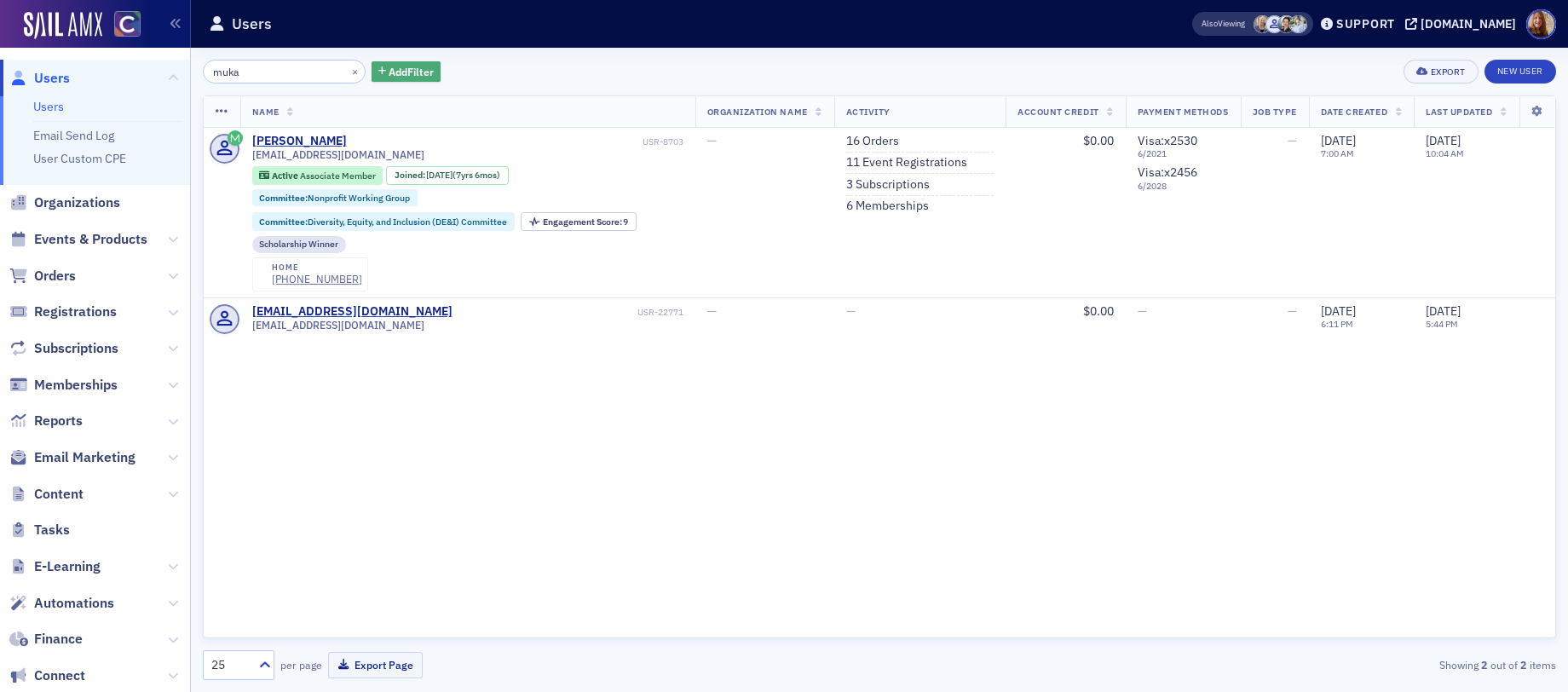
click at [392, 77] on span "Add Filter" at bounding box center [411, 71] width 45 height 15
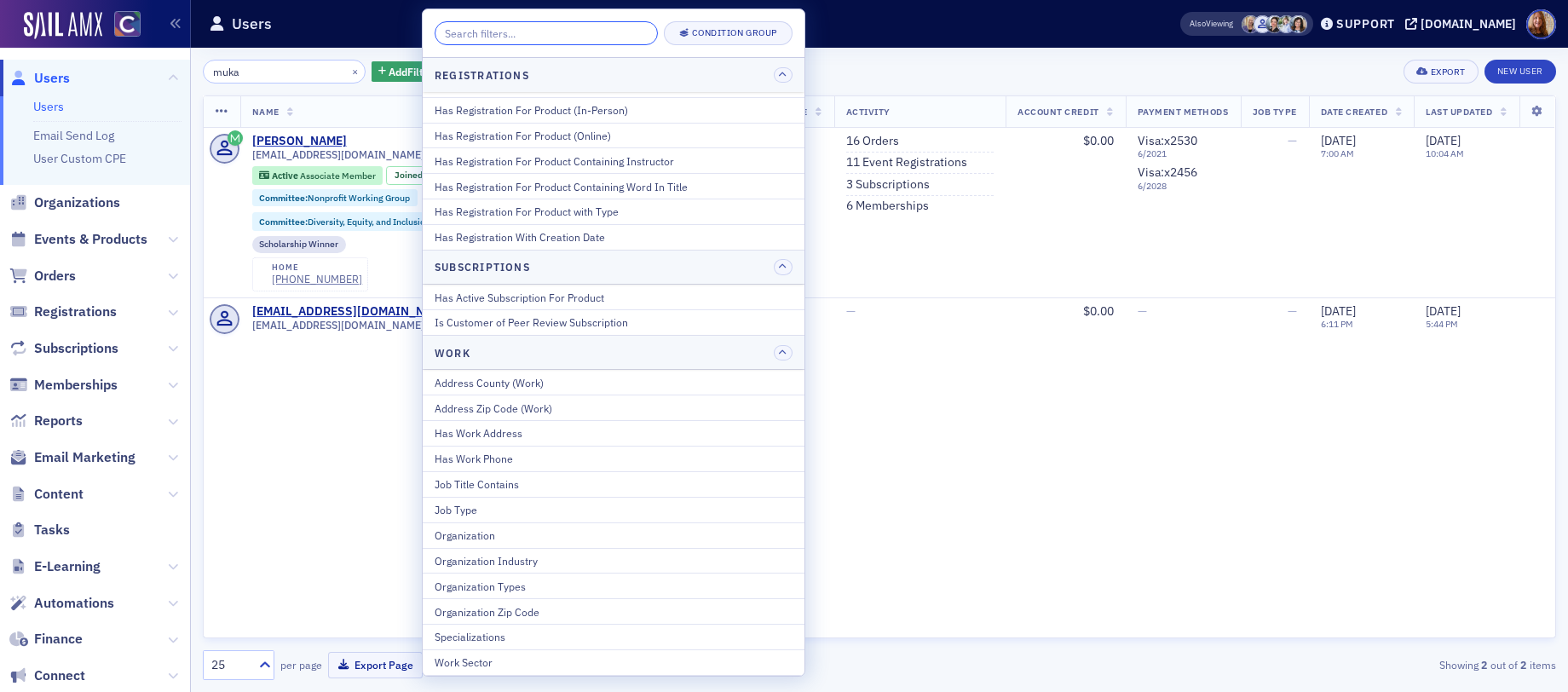
scroll to position [1876, 0]
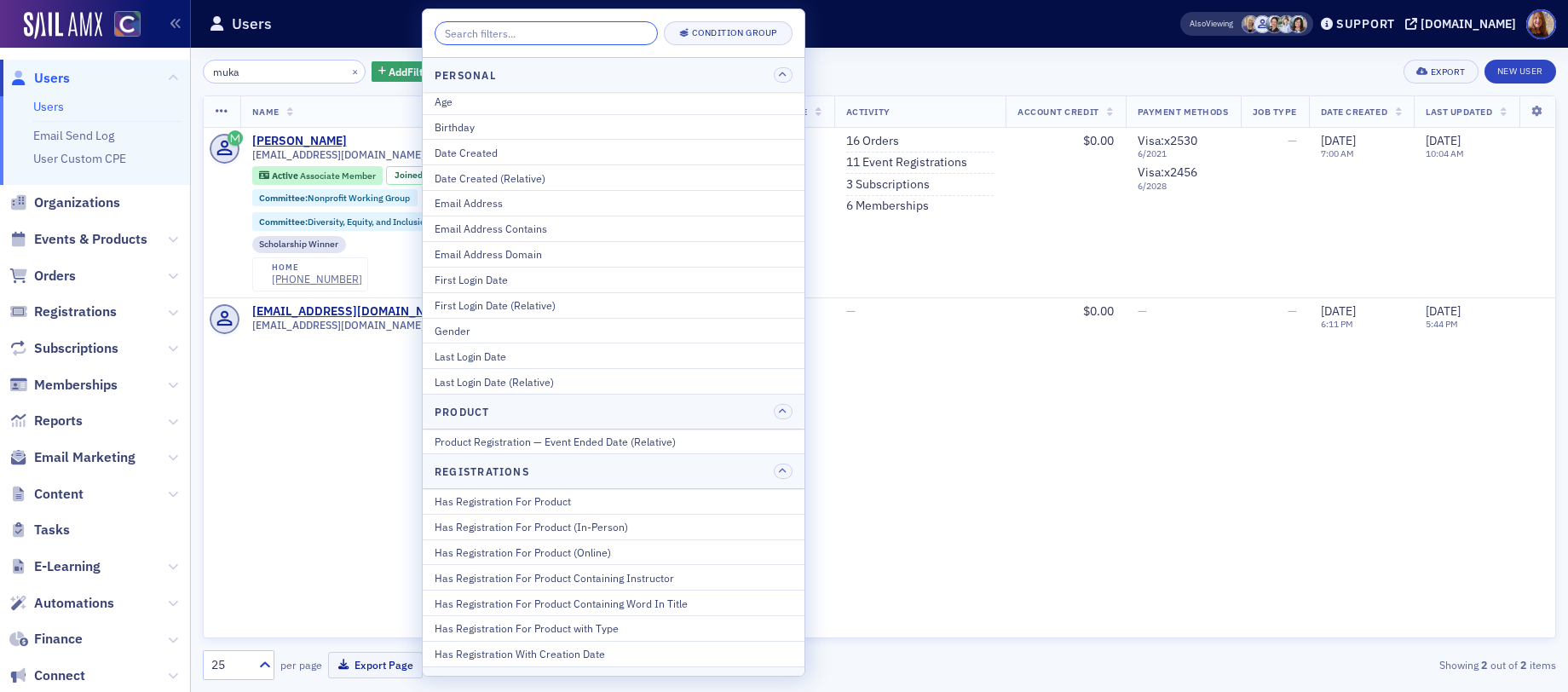
click at [477, 34] on input "search" at bounding box center [546, 33] width 223 height 24
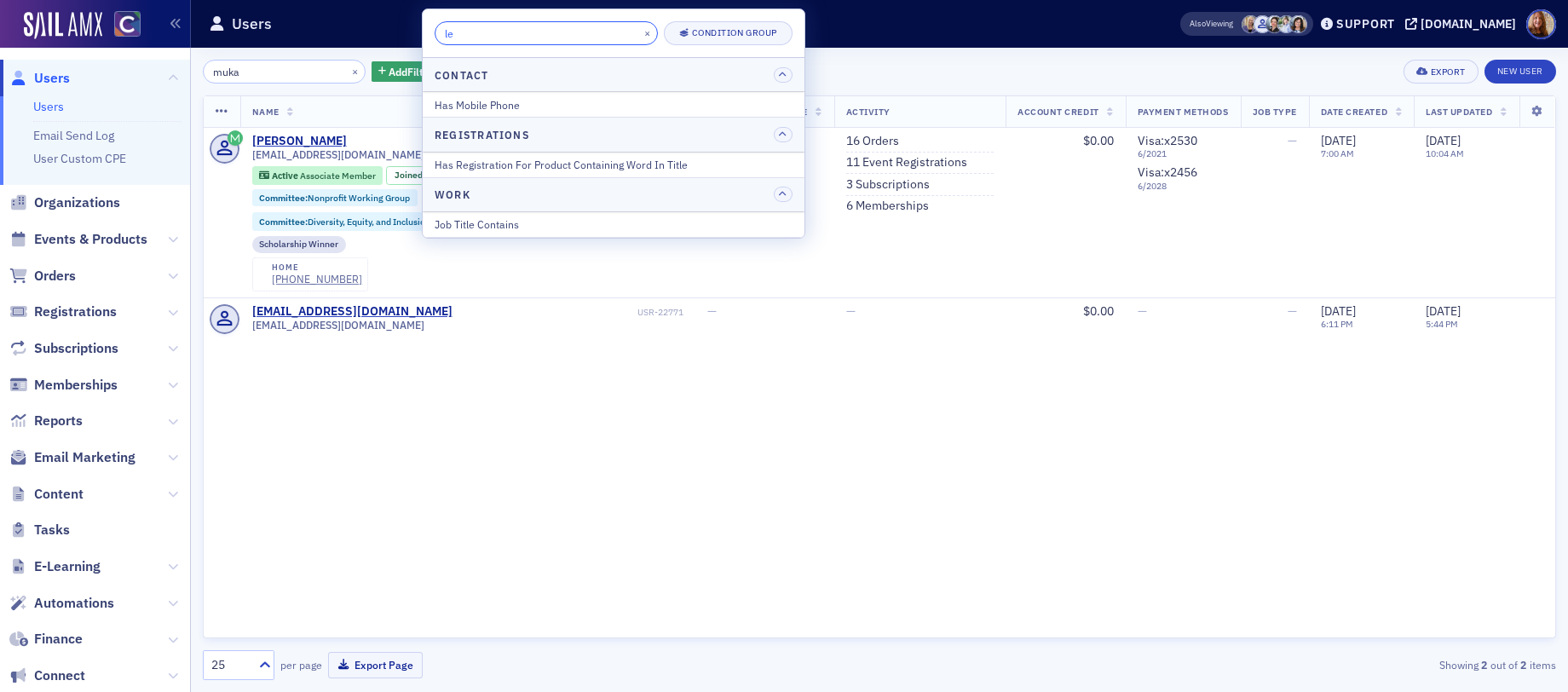
scroll to position [0, 0]
type input "l"
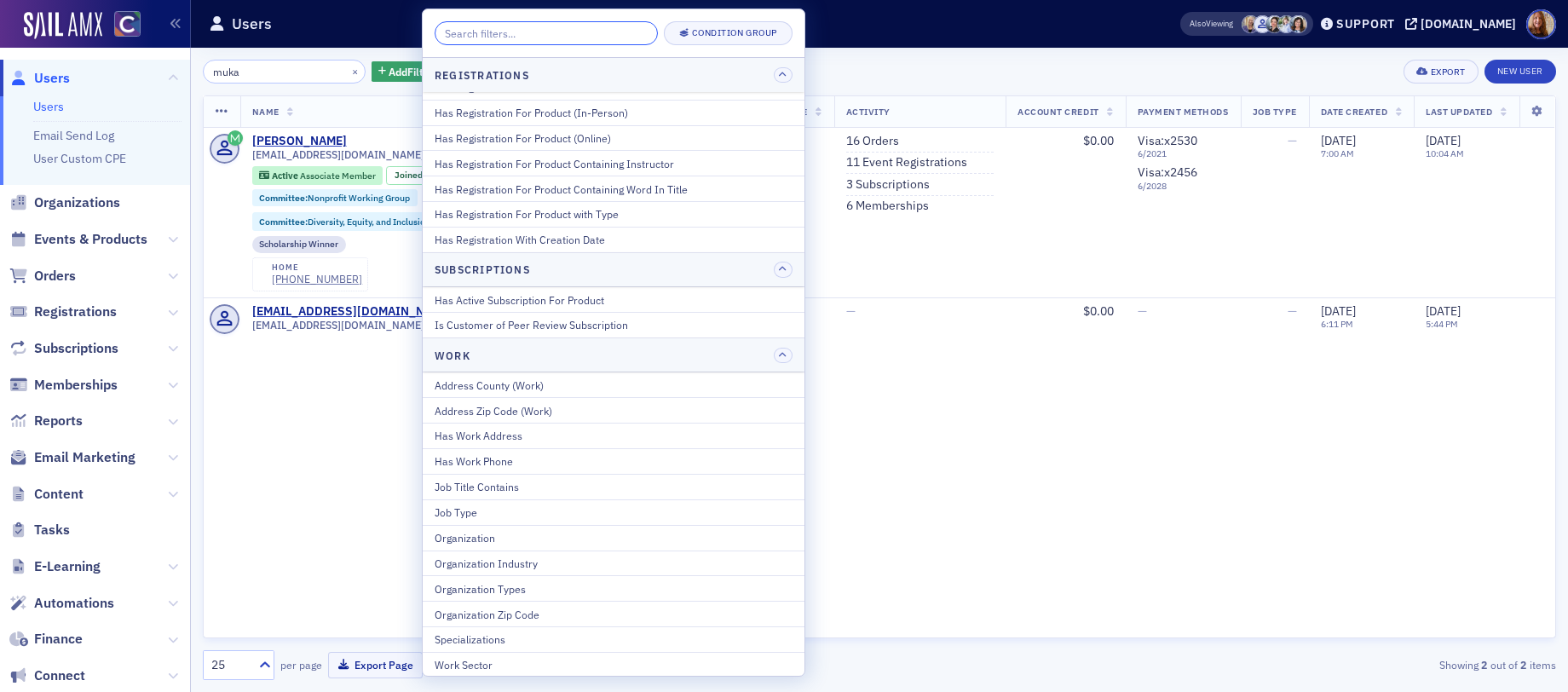
scroll to position [2292, 0]
drag, startPoint x: 920, startPoint y: 63, endPoint x: 852, endPoint y: 33, distance: 74.3
click at [920, 63] on div "muka × Add Filter Export New User" at bounding box center [879, 71] width 1353 height 24
